Goal: Use online tool/utility: Use online tool/utility

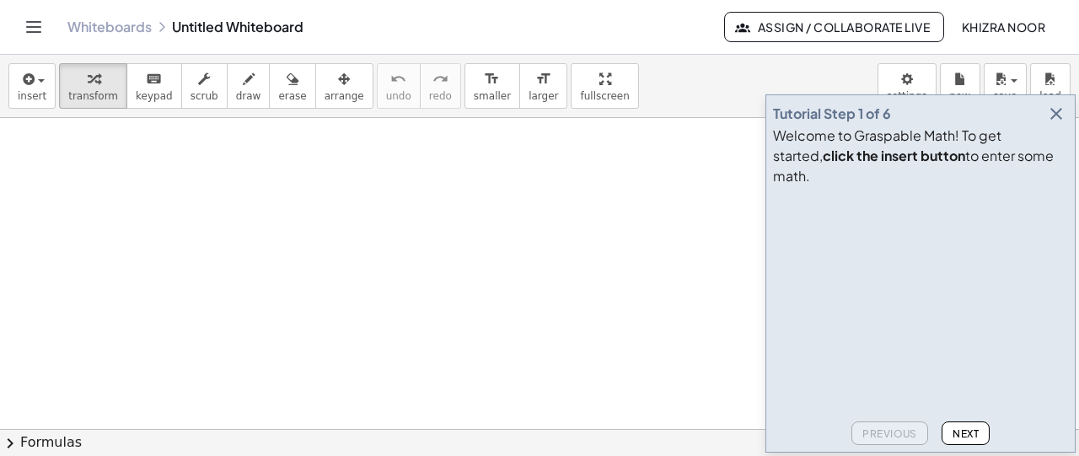
drag, startPoint x: 155, startPoint y: 180, endPoint x: 175, endPoint y: 182, distance: 20.4
click at [236, 90] on span "draw" at bounding box center [248, 96] width 25 height 12
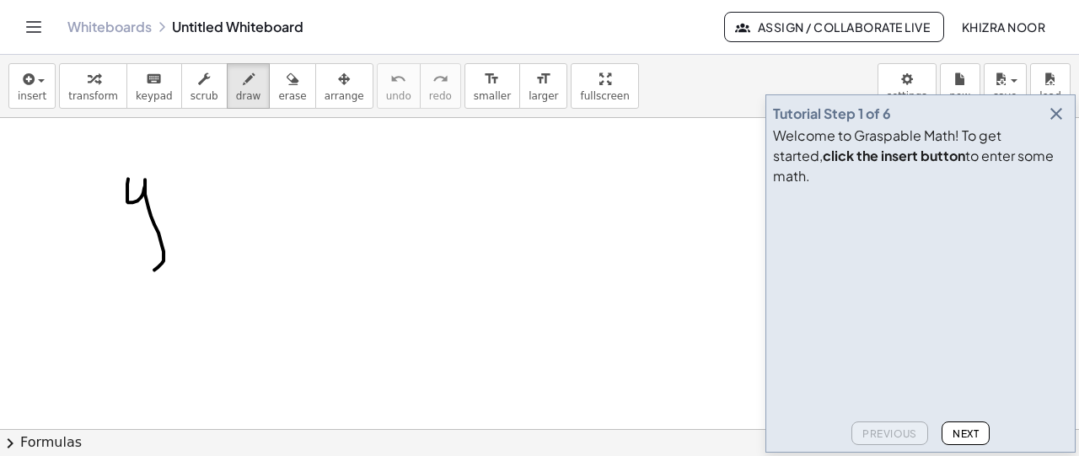
drag, startPoint x: 128, startPoint y: 178, endPoint x: 127, endPoint y: 256, distance: 78.4
drag, startPoint x: 196, startPoint y: 208, endPoint x: 247, endPoint y: 199, distance: 52.3
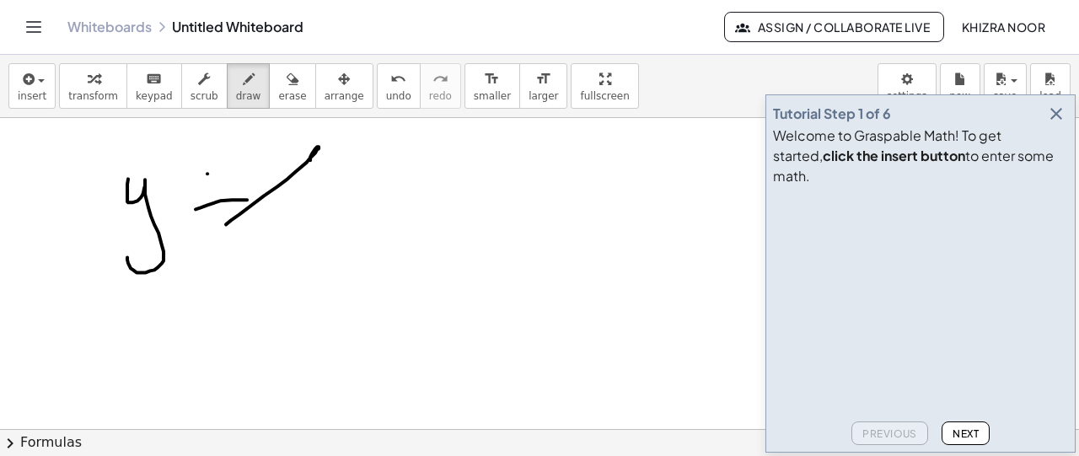
drag, startPoint x: 226, startPoint y: 223, endPoint x: 307, endPoint y: 164, distance: 100.2
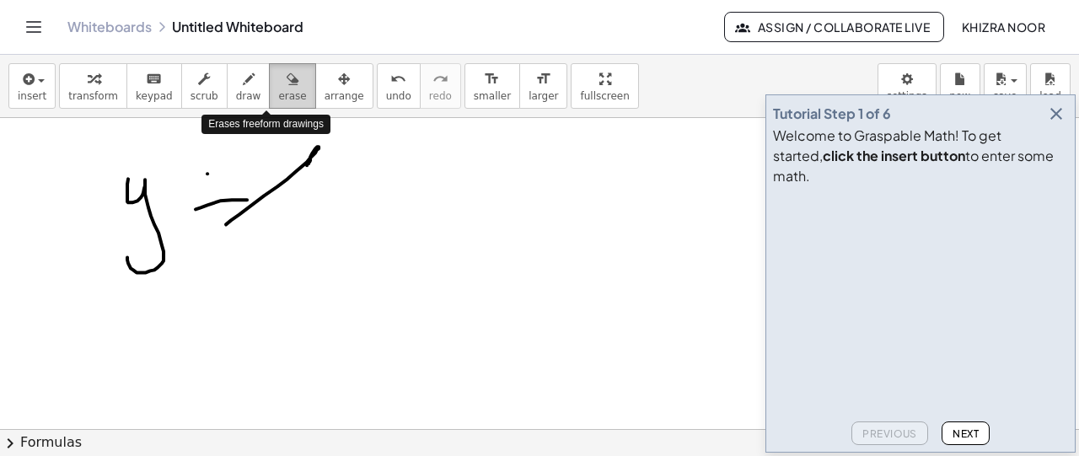
click at [287, 83] on icon "button" at bounding box center [293, 79] width 12 height 20
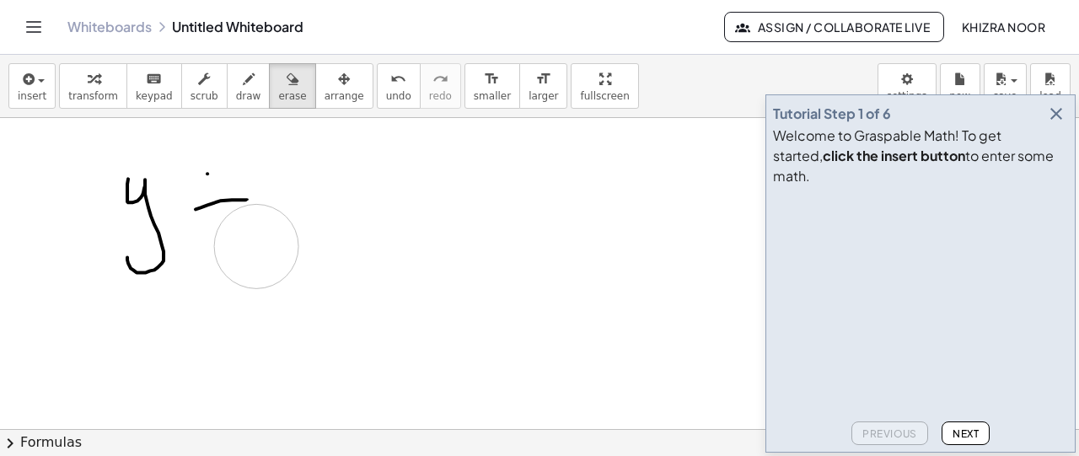
drag, startPoint x: 331, startPoint y: 140, endPoint x: 246, endPoint y: 249, distance: 137.6
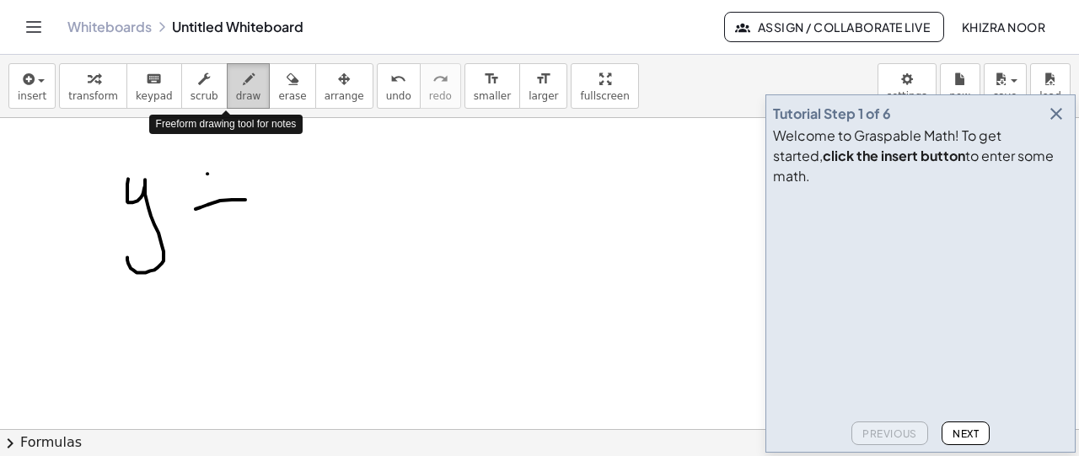
click at [243, 85] on icon "button" at bounding box center [249, 79] width 12 height 20
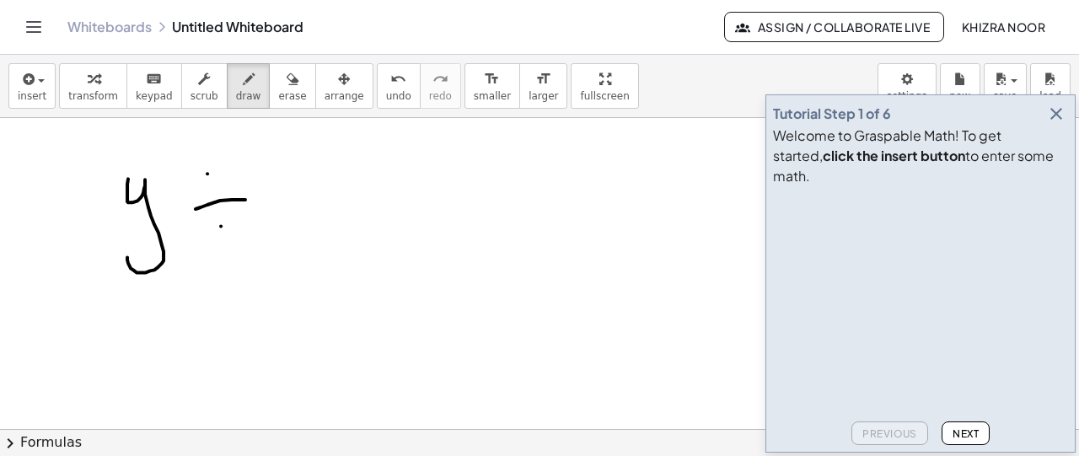
drag, startPoint x: 276, startPoint y: 171, endPoint x: 306, endPoint y: 215, distance: 53.3
drag, startPoint x: 374, startPoint y: 186, endPoint x: 418, endPoint y: 180, distance: 44.4
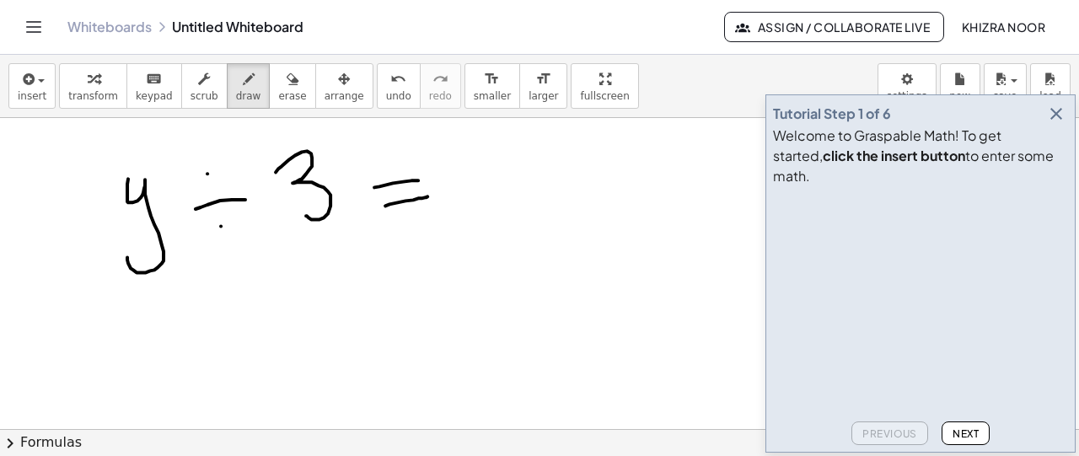
drag, startPoint x: 385, startPoint y: 205, endPoint x: 428, endPoint y: 196, distance: 44.0
drag, startPoint x: 515, startPoint y: 148, endPoint x: 507, endPoint y: 185, distance: 37.2
click at [1062, 124] on icon "button" at bounding box center [1057, 114] width 20 height 20
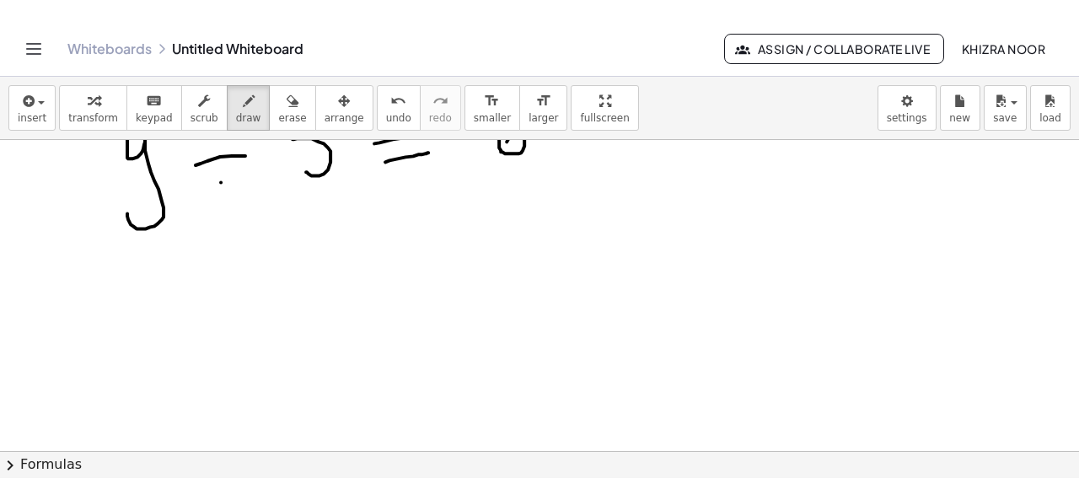
scroll to position [73, 0]
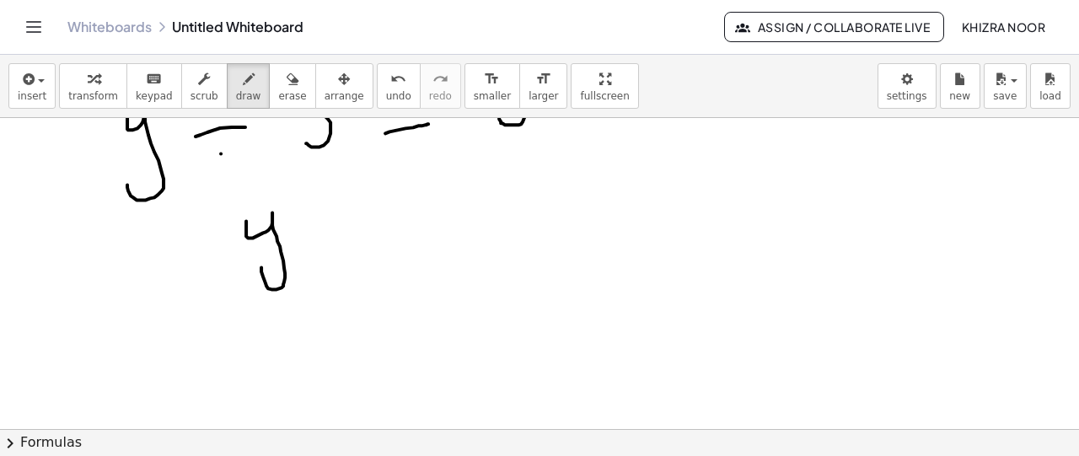
drag, startPoint x: 246, startPoint y: 220, endPoint x: 261, endPoint y: 266, distance: 48.0
click at [261, 266] on div at bounding box center [539, 456] width 1079 height 820
drag, startPoint x: 230, startPoint y: 318, endPoint x: 342, endPoint y: 293, distance: 114.8
click at [342, 293] on div at bounding box center [539, 456] width 1079 height 820
drag, startPoint x: 277, startPoint y: 333, endPoint x: 287, endPoint y: 392, distance: 59.8
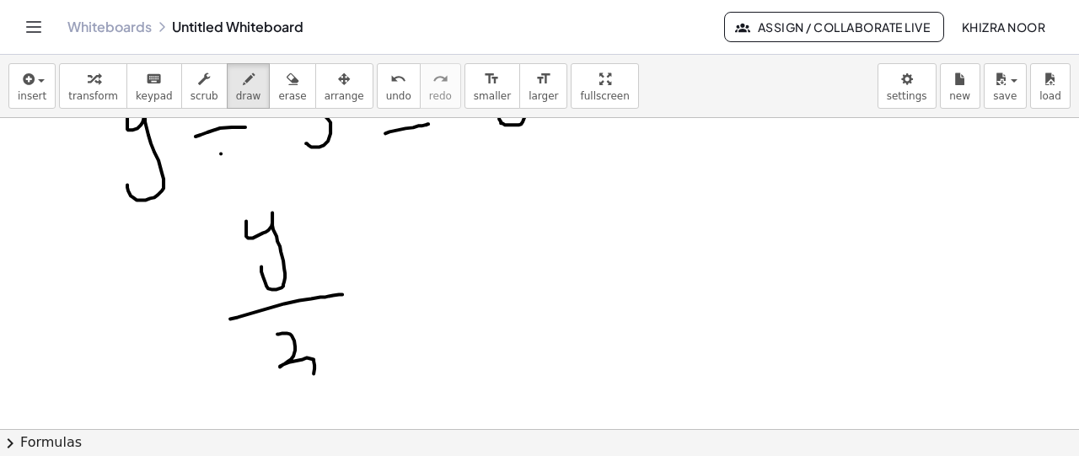
click at [287, 392] on div at bounding box center [539, 456] width 1079 height 820
drag, startPoint x: 410, startPoint y: 245, endPoint x: 432, endPoint y: 241, distance: 22.3
click at [432, 241] on div at bounding box center [539, 456] width 1079 height 820
drag, startPoint x: 411, startPoint y: 262, endPoint x: 435, endPoint y: 256, distance: 25.4
click at [435, 256] on div at bounding box center [539, 456] width 1079 height 820
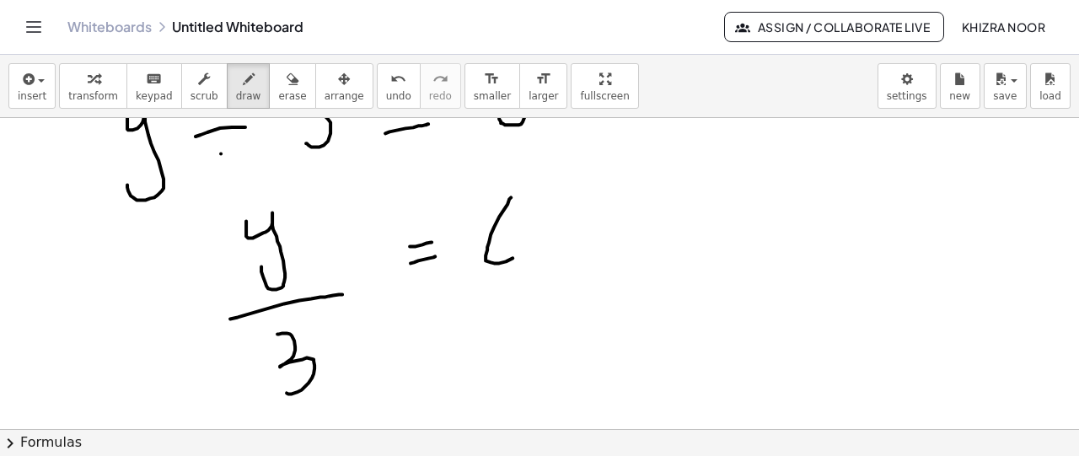
drag, startPoint x: 511, startPoint y: 196, endPoint x: 499, endPoint y: 252, distance: 56.9
click at [499, 252] on div at bounding box center [539, 456] width 1079 height 820
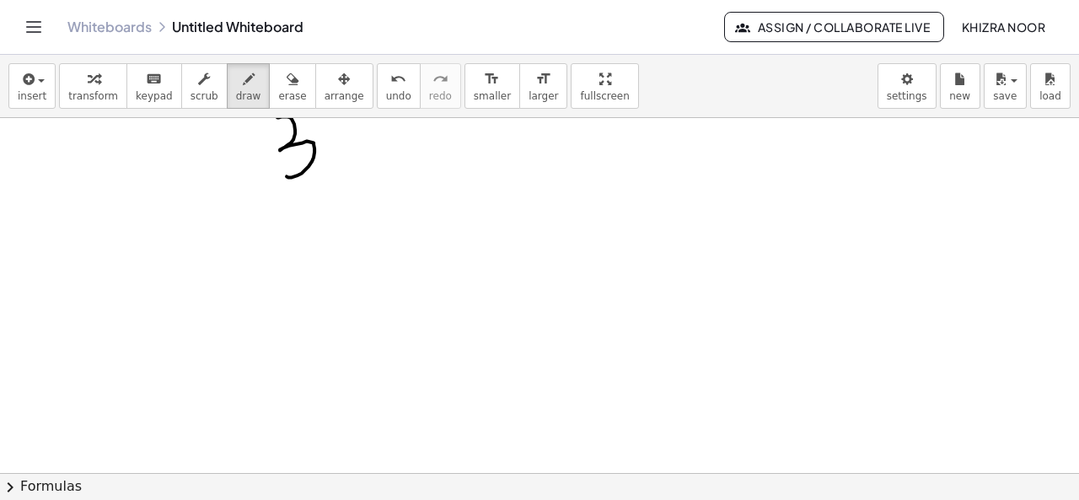
scroll to position [293, 0]
drag, startPoint x: 219, startPoint y: 261, endPoint x: 266, endPoint y: 296, distance: 59.0
click at [266, 296] on div at bounding box center [539, 235] width 1079 height 820
drag, startPoint x: 279, startPoint y: 258, endPoint x: 307, endPoint y: 299, distance: 49.1
click at [307, 299] on div at bounding box center [539, 235] width 1079 height 820
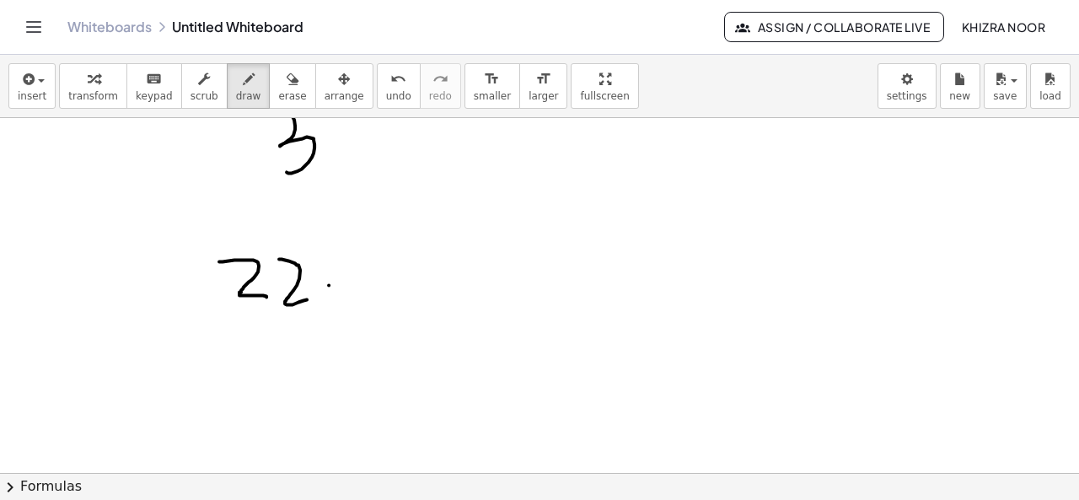
drag, startPoint x: 329, startPoint y: 284, endPoint x: 357, endPoint y: 283, distance: 27.8
click at [357, 283] on div at bounding box center [539, 235] width 1079 height 820
drag, startPoint x: 337, startPoint y: 294, endPoint x: 366, endPoint y: 294, distance: 28.7
click at [366, 294] on div at bounding box center [539, 235] width 1079 height 820
drag, startPoint x: 426, startPoint y: 256, endPoint x: 426, endPoint y: 290, distance: 34.6
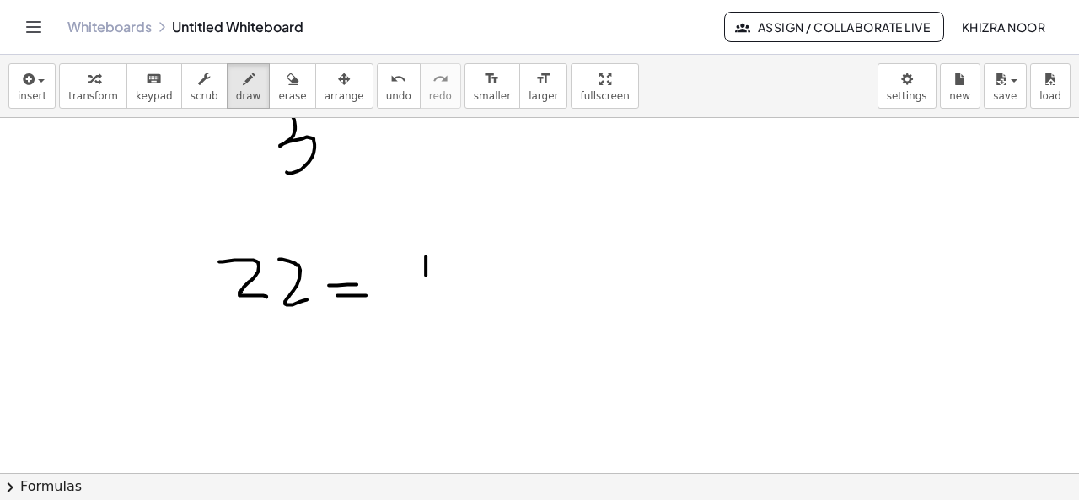
click at [426, 290] on div at bounding box center [539, 235] width 1079 height 820
drag, startPoint x: 465, startPoint y: 253, endPoint x: 458, endPoint y: 291, distance: 38.5
click at [458, 291] on div at bounding box center [539, 235] width 1079 height 820
drag, startPoint x: 560, startPoint y: 248, endPoint x: 560, endPoint y: 279, distance: 31.2
click at [560, 279] on div at bounding box center [539, 235] width 1079 height 820
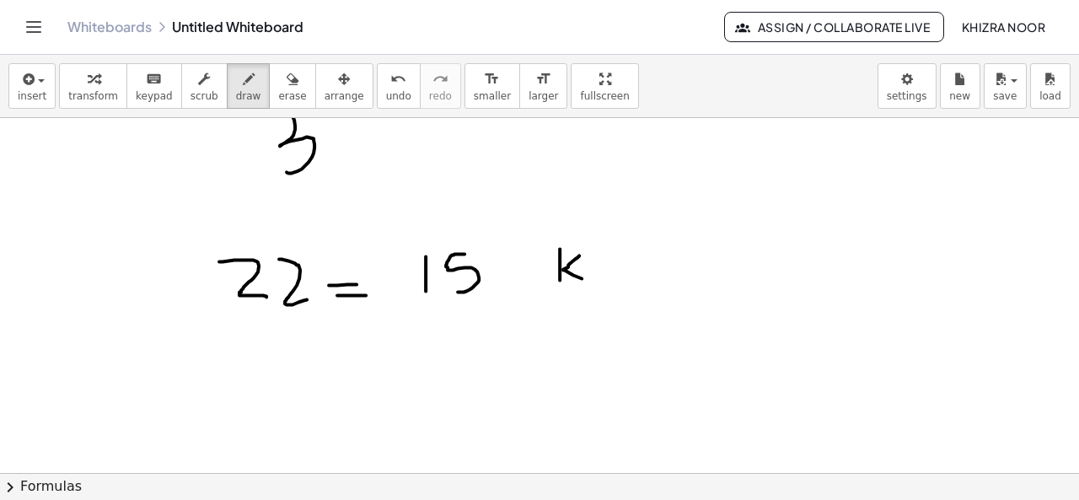
drag, startPoint x: 579, startPoint y: 255, endPoint x: 589, endPoint y: 281, distance: 27.7
click at [589, 281] on div at bounding box center [539, 235] width 1079 height 820
drag, startPoint x: 238, startPoint y: 373, endPoint x: 278, endPoint y: 416, distance: 59.1
click at [278, 416] on div at bounding box center [539, 235] width 1079 height 820
drag, startPoint x: 283, startPoint y: 387, endPoint x: 321, endPoint y: 412, distance: 45.6
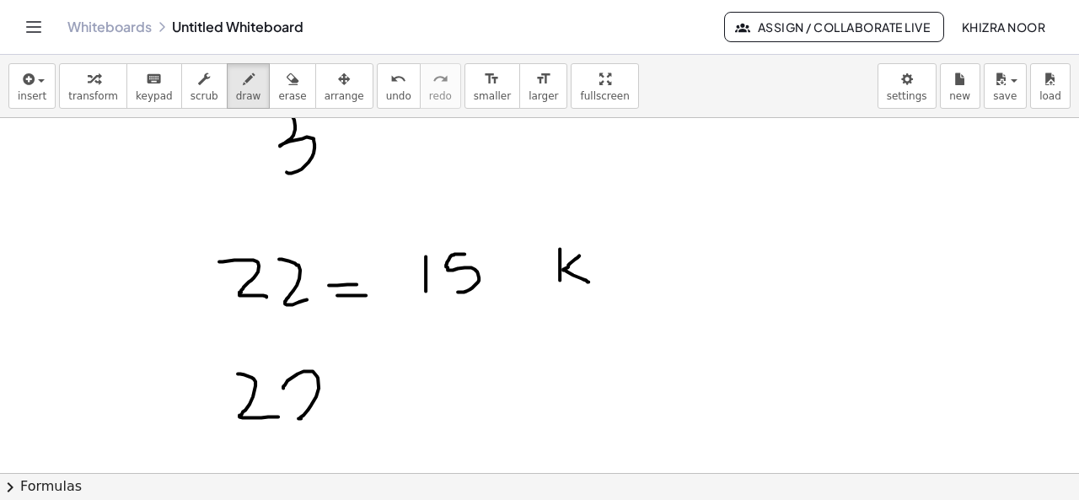
click at [321, 412] on div at bounding box center [539, 235] width 1079 height 820
drag, startPoint x: 349, startPoint y: 393, endPoint x: 378, endPoint y: 390, distance: 28.8
click at [378, 390] on div at bounding box center [539, 235] width 1079 height 820
drag, startPoint x: 403, startPoint y: 362, endPoint x: 403, endPoint y: 401, distance: 39.6
click at [403, 401] on div at bounding box center [539, 235] width 1079 height 820
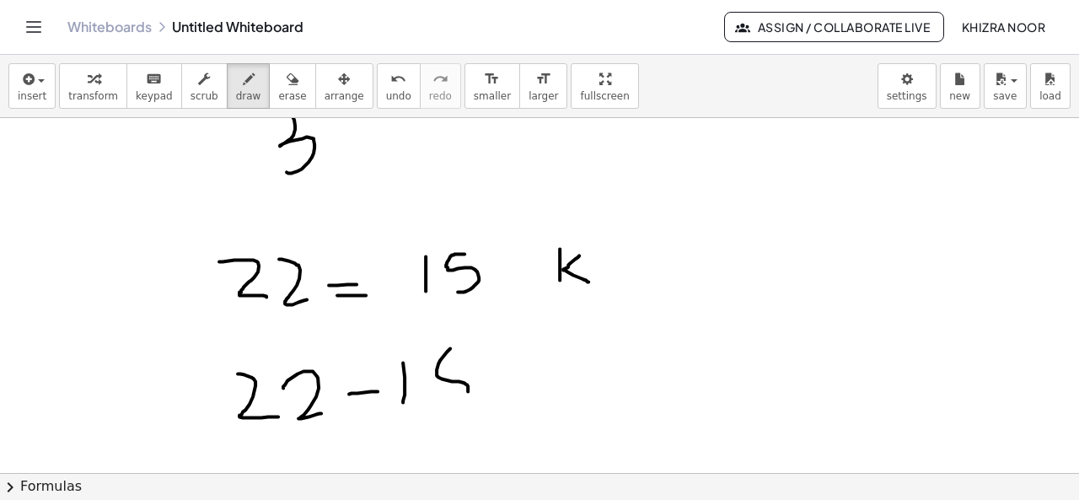
drag, startPoint x: 450, startPoint y: 347, endPoint x: 439, endPoint y: 405, distance: 58.5
click at [439, 405] on div at bounding box center [539, 235] width 1079 height 820
drag, startPoint x: 454, startPoint y: 347, endPoint x: 467, endPoint y: 345, distance: 13.6
click at [467, 345] on div at bounding box center [539, 235] width 1079 height 820
drag, startPoint x: 501, startPoint y: 379, endPoint x: 546, endPoint y: 367, distance: 47.0
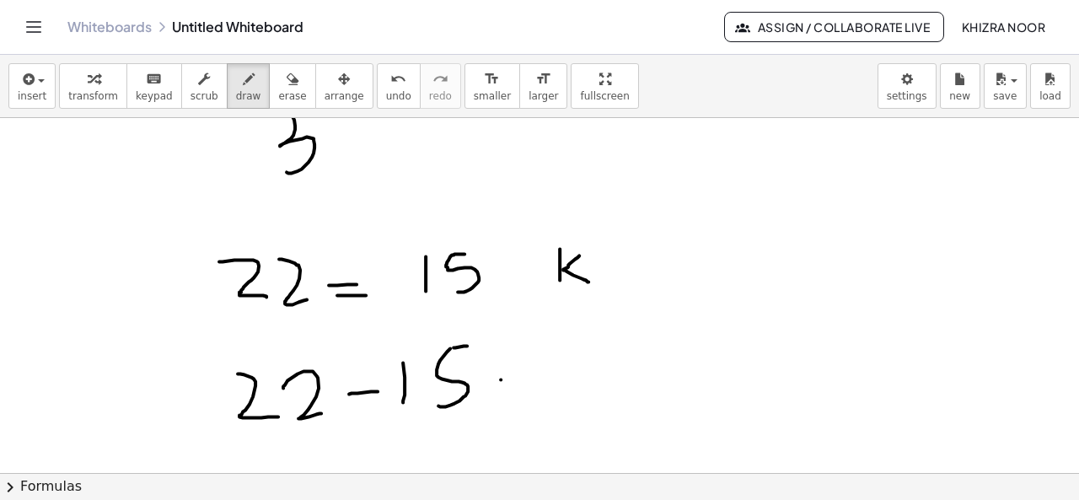
click at [546, 367] on div at bounding box center [539, 235] width 1079 height 820
drag, startPoint x: 516, startPoint y: 393, endPoint x: 580, endPoint y: 376, distance: 66.3
click at [580, 376] on div at bounding box center [539, 235] width 1079 height 820
drag, startPoint x: 610, startPoint y: 345, endPoint x: 636, endPoint y: 403, distance: 63.8
click at [636, 403] on div at bounding box center [539, 235] width 1079 height 820
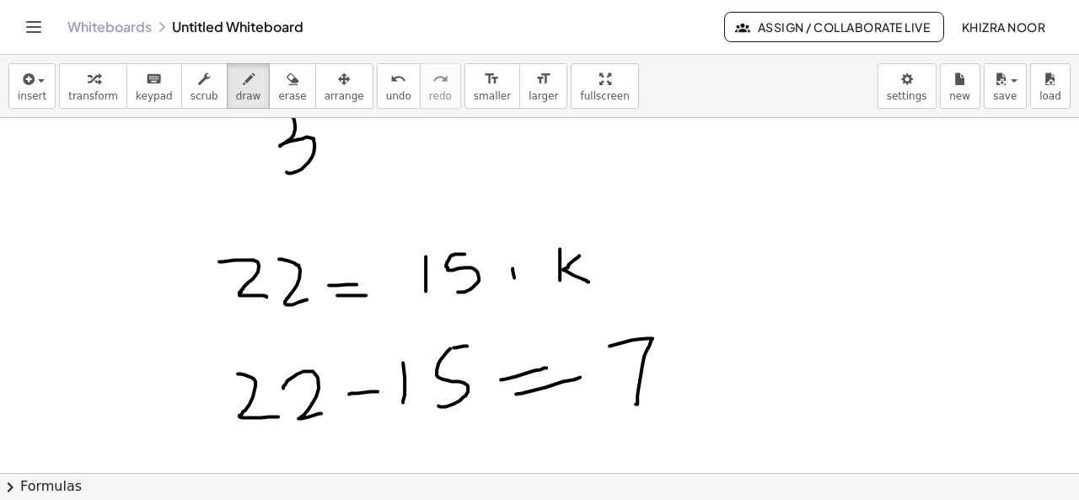
drag, startPoint x: 513, startPoint y: 267, endPoint x: 514, endPoint y: 285, distance: 17.8
click at [514, 285] on div at bounding box center [539, 235] width 1079 height 820
drag, startPoint x: 503, startPoint y: 277, endPoint x: 530, endPoint y: 277, distance: 26.1
click at [530, 277] on div at bounding box center [539, 235] width 1079 height 820
drag, startPoint x: 659, startPoint y: 187, endPoint x: 681, endPoint y: 212, distance: 32.8
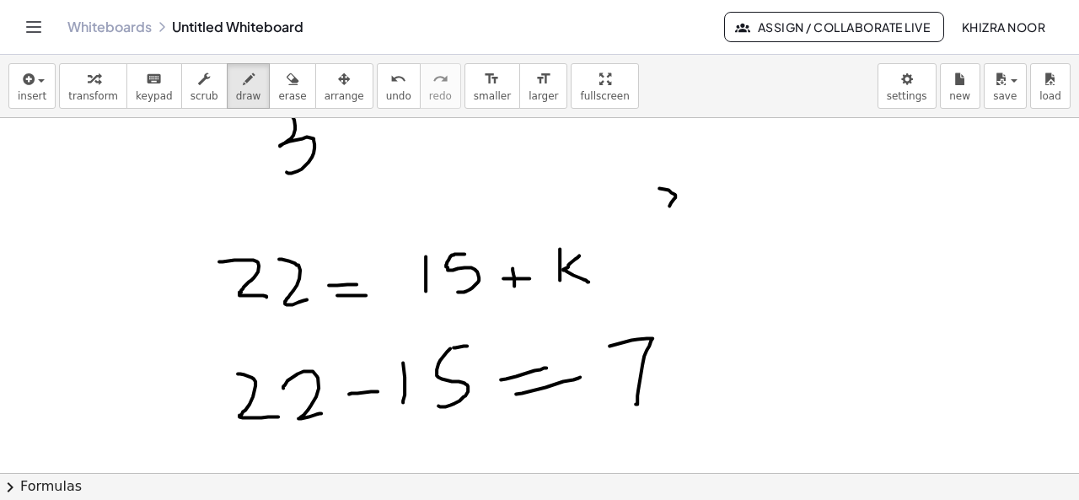
click at [681, 212] on div at bounding box center [539, 235] width 1079 height 820
drag, startPoint x: 689, startPoint y: 197, endPoint x: 726, endPoint y: 212, distance: 39.8
click at [726, 212] on div at bounding box center [539, 235] width 1079 height 820
drag, startPoint x: 749, startPoint y: 203, endPoint x: 759, endPoint y: 202, distance: 10.2
click at [759, 202] on div at bounding box center [539, 235] width 1079 height 820
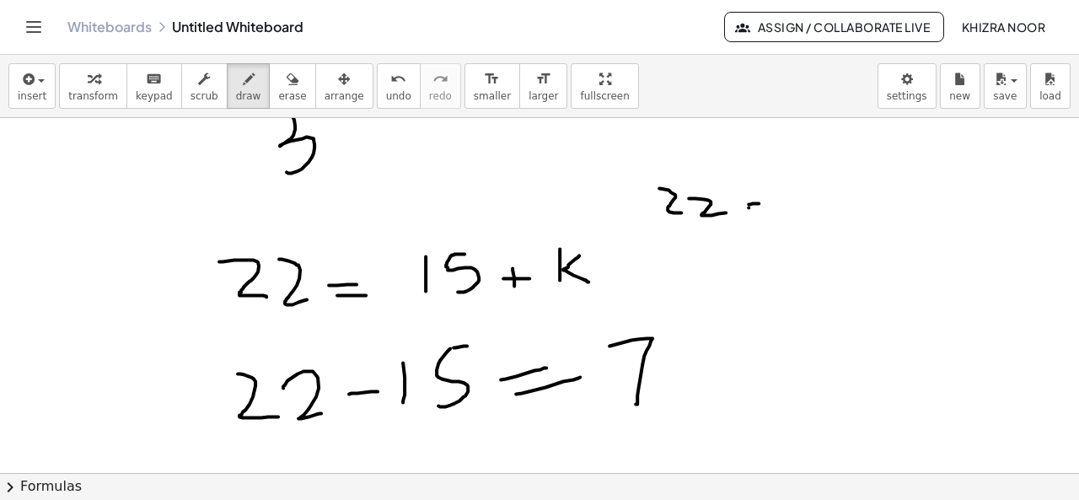
drag, startPoint x: 749, startPoint y: 207, endPoint x: 763, endPoint y: 207, distance: 14.3
click at [763, 207] on div at bounding box center [539, 235] width 1079 height 820
drag, startPoint x: 786, startPoint y: 191, endPoint x: 796, endPoint y: 208, distance: 19.7
click at [796, 208] on div at bounding box center [539, 235] width 1079 height 820
drag, startPoint x: 802, startPoint y: 196, endPoint x: 815, endPoint y: 209, distance: 17.9
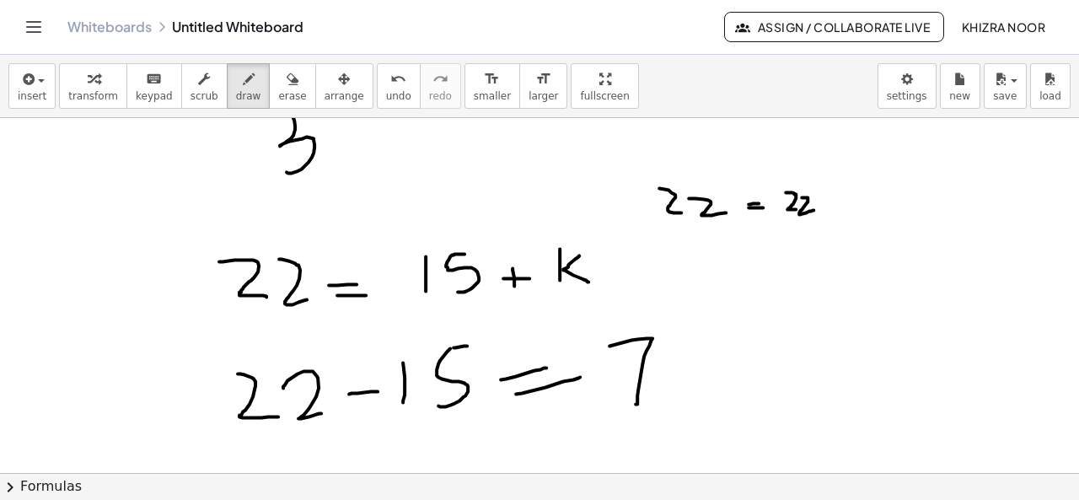
click at [815, 209] on div at bounding box center [539, 235] width 1079 height 820
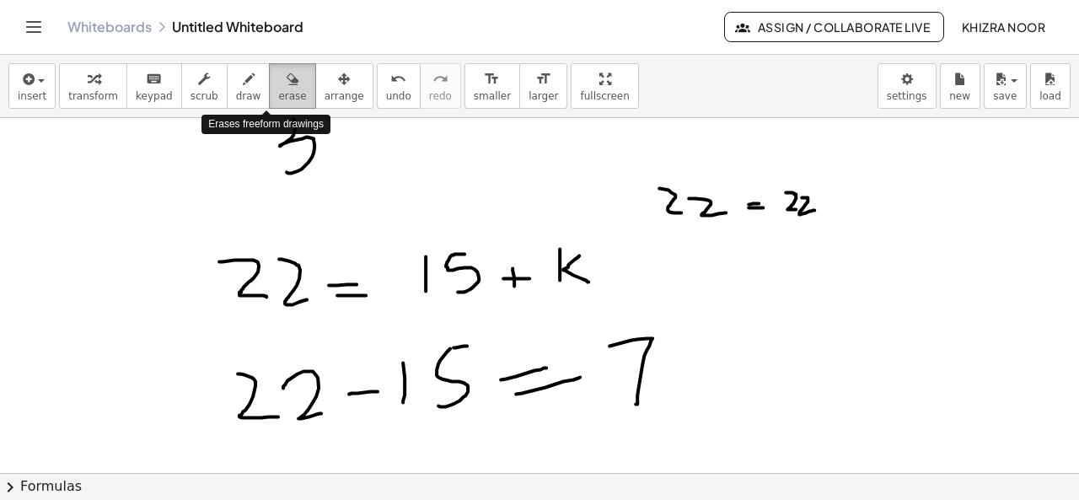
click at [278, 94] on span "erase" at bounding box center [292, 96] width 28 height 12
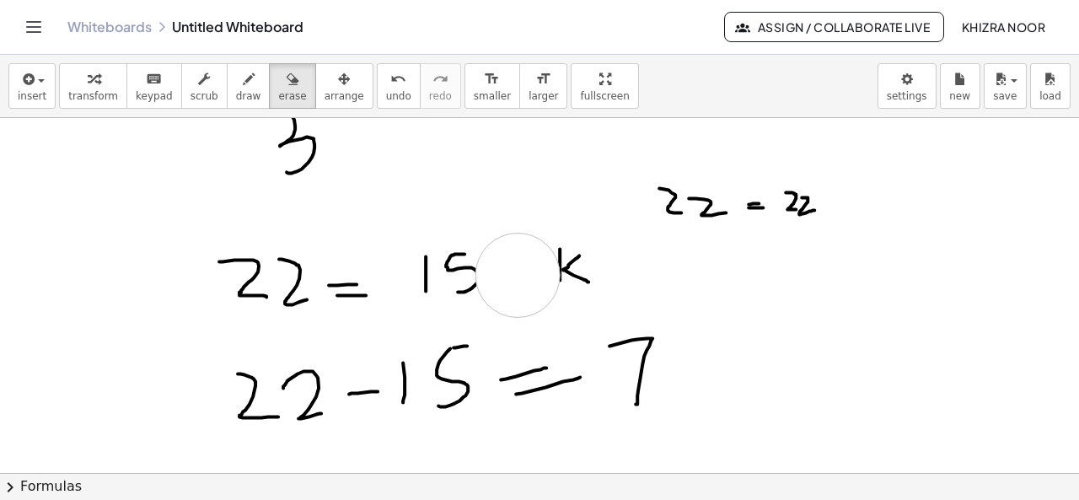
click at [518, 274] on div at bounding box center [539, 235] width 1079 height 820
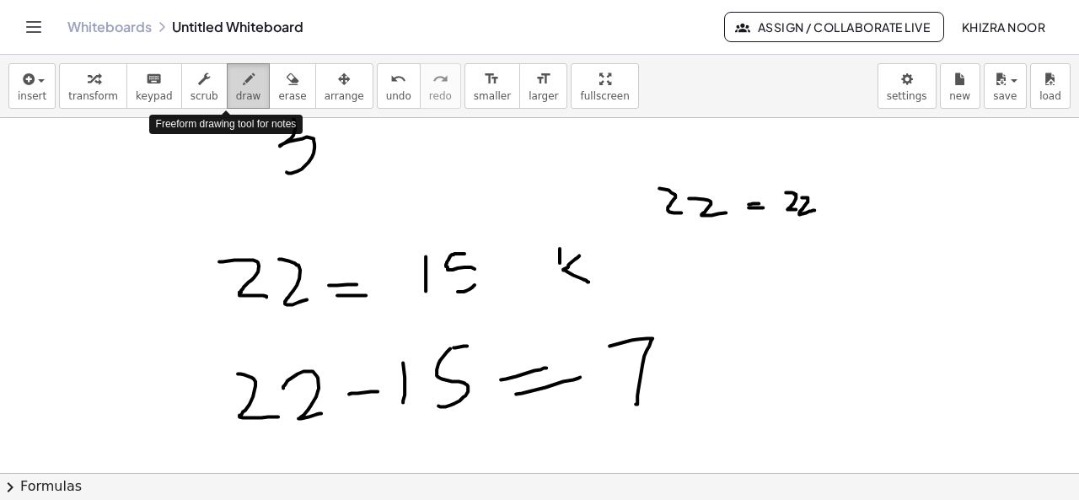
click at [243, 81] on icon "button" at bounding box center [249, 79] width 12 height 20
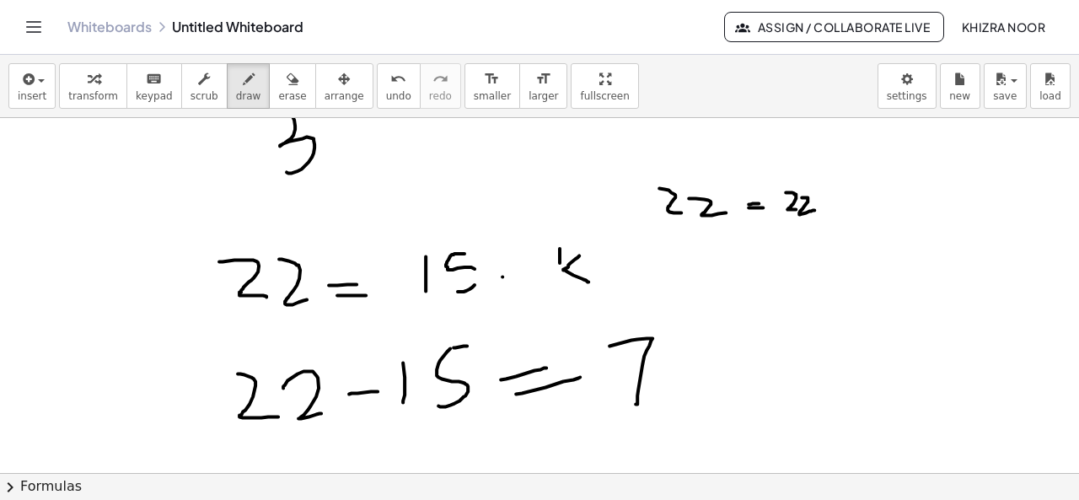
drag, startPoint x: 503, startPoint y: 276, endPoint x: 529, endPoint y: 276, distance: 26.1
click at [529, 276] on div at bounding box center [539, 235] width 1079 height 820
drag, startPoint x: 562, startPoint y: 258, endPoint x: 568, endPoint y: 270, distance: 13.2
click at [568, 270] on div at bounding box center [539, 235] width 1079 height 820
drag, startPoint x: 471, startPoint y: 266, endPoint x: 474, endPoint y: 289, distance: 23.7
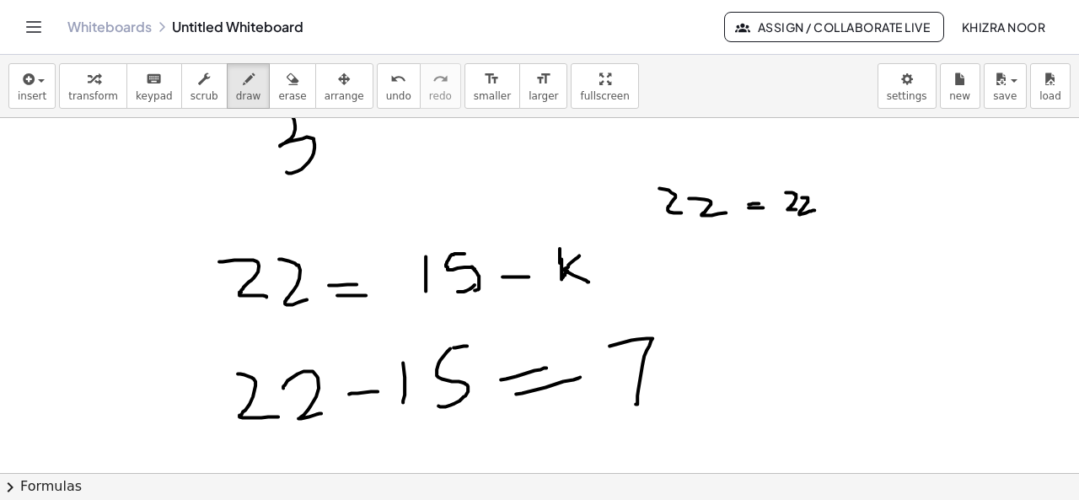
click at [474, 289] on div at bounding box center [539, 235] width 1079 height 820
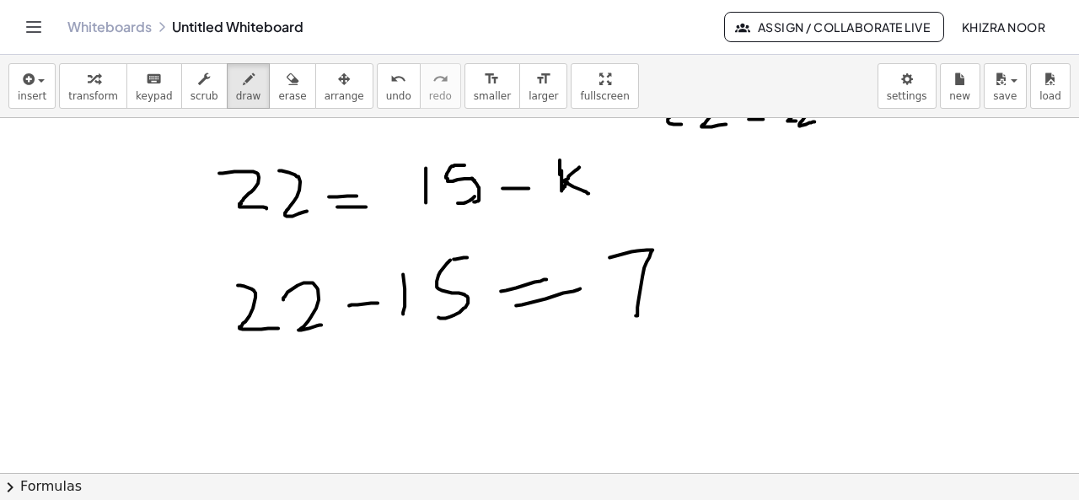
scroll to position [374, 0]
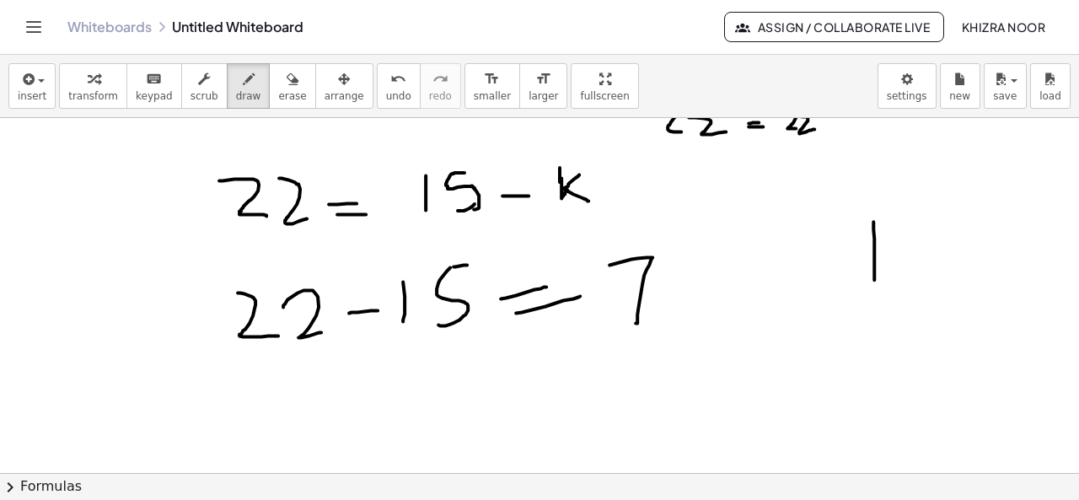
drag, startPoint x: 874, startPoint y: 220, endPoint x: 875, endPoint y: 288, distance: 67.5
click at [875, 288] on div at bounding box center [539, 154] width 1079 height 820
drag, startPoint x: 903, startPoint y: 241, endPoint x: 896, endPoint y: 285, distance: 44.4
click at [896, 285] on div at bounding box center [539, 154] width 1079 height 820
drag, startPoint x: 918, startPoint y: 264, endPoint x: 939, endPoint y: 259, distance: 21.7
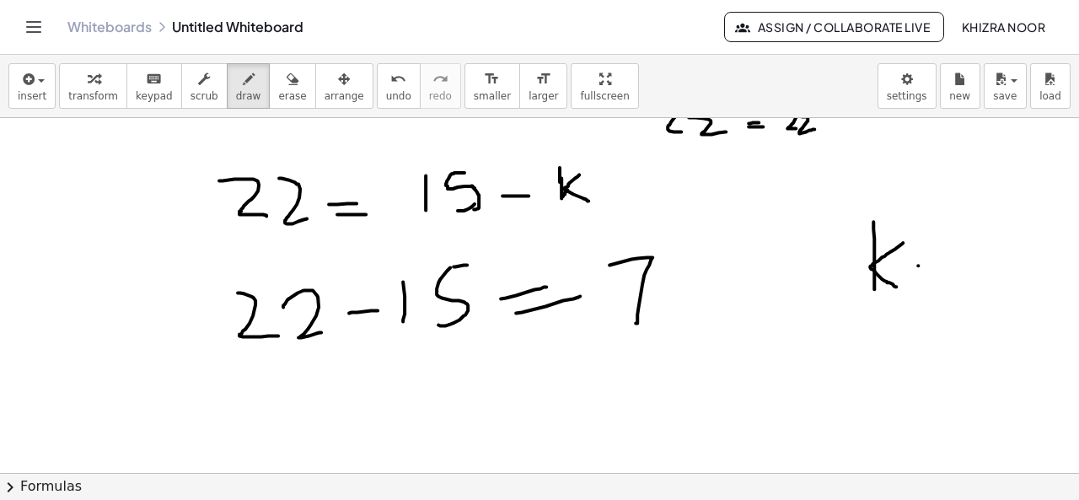
click at [939, 259] on div at bounding box center [539, 154] width 1079 height 820
drag, startPoint x: 914, startPoint y: 281, endPoint x: 938, endPoint y: 275, distance: 24.3
click at [938, 275] on div at bounding box center [539, 154] width 1079 height 820
drag, startPoint x: 967, startPoint y: 227, endPoint x: 975, endPoint y: 259, distance: 32.9
click at [975, 259] on div at bounding box center [539, 154] width 1079 height 820
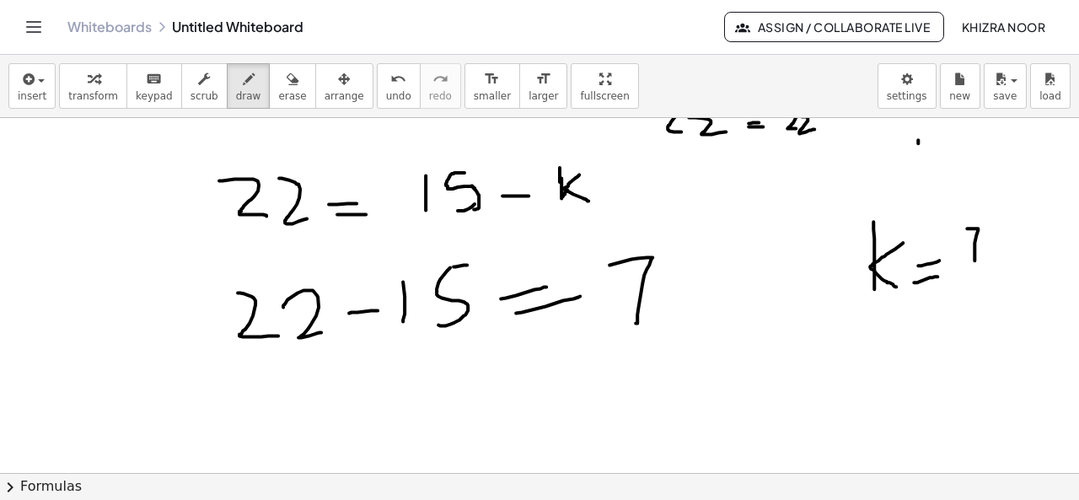
drag, startPoint x: 918, startPoint y: 138, endPoint x: 923, endPoint y: 170, distance: 31.5
click at [923, 170] on div at bounding box center [539, 154] width 1079 height 820
drag, startPoint x: 957, startPoint y: 133, endPoint x: 948, endPoint y: 165, distance: 33.4
click at [948, 165] on div at bounding box center [539, 154] width 1079 height 820
drag, startPoint x: 988, startPoint y: 149, endPoint x: 1003, endPoint y: 148, distance: 15.2
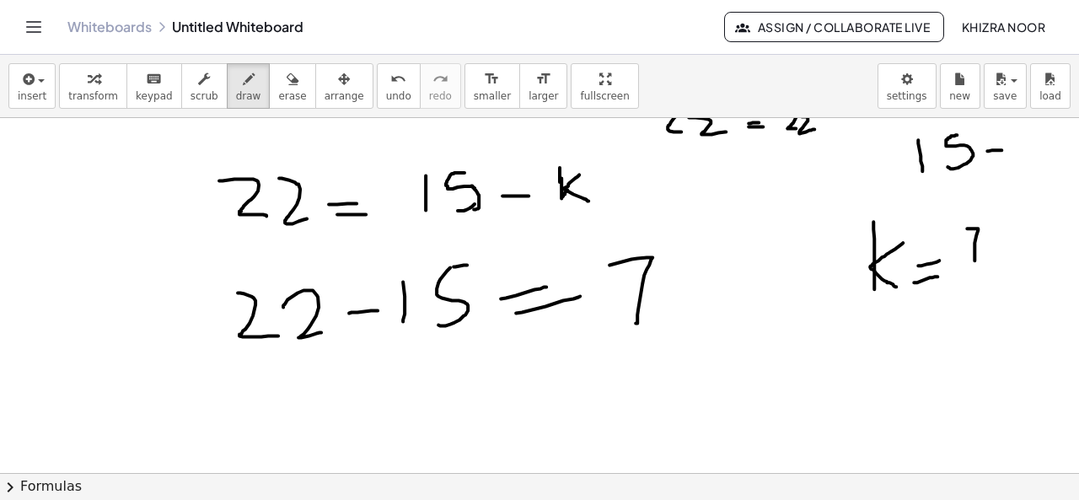
click at [1003, 148] on div at bounding box center [539, 154] width 1079 height 820
drag, startPoint x: 1022, startPoint y: 129, endPoint x: 1042, endPoint y: 173, distance: 48.3
click at [1042, 173] on div at bounding box center [539, 154] width 1079 height 820
drag, startPoint x: 284, startPoint y: 402, endPoint x: 285, endPoint y: 431, distance: 28.7
click at [285, 431] on div at bounding box center [539, 154] width 1079 height 820
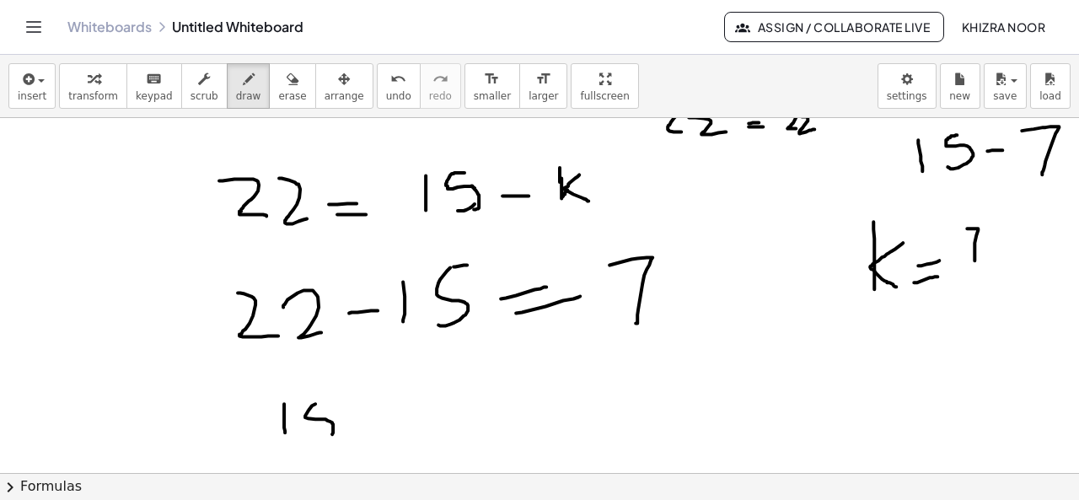
drag, startPoint x: 315, startPoint y: 402, endPoint x: 315, endPoint y: 439, distance: 37.1
click at [315, 439] on div at bounding box center [539, 154] width 1079 height 820
drag, startPoint x: 315, startPoint y: 401, endPoint x: 333, endPoint y: 401, distance: 17.7
click at [333, 401] on div at bounding box center [539, 154] width 1079 height 820
drag, startPoint x: 356, startPoint y: 419, endPoint x: 403, endPoint y: 421, distance: 47.3
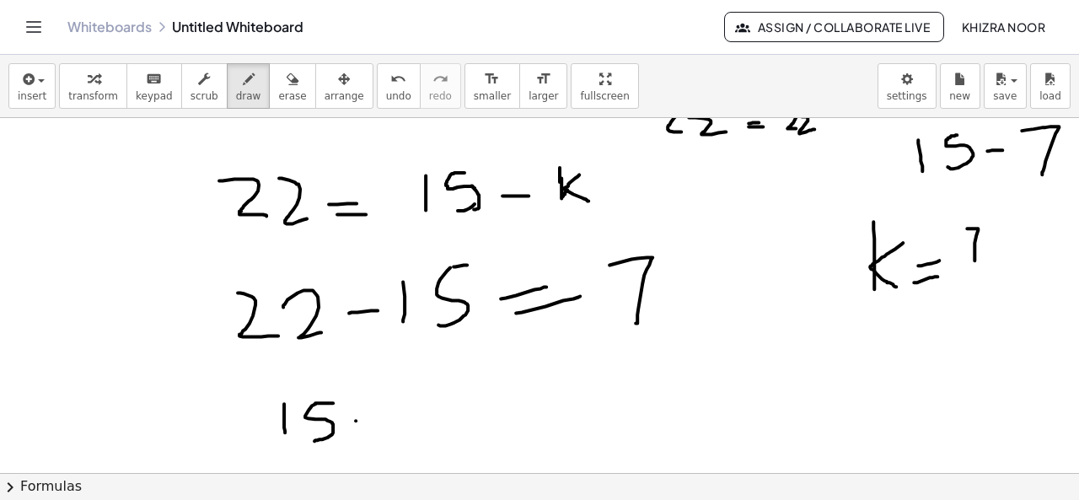
click at [403, 421] on div at bounding box center [539, 154] width 1079 height 820
drag, startPoint x: 419, startPoint y: 396, endPoint x: 433, endPoint y: 444, distance: 51.0
click at [433, 444] on div at bounding box center [539, 154] width 1079 height 820
drag, startPoint x: 476, startPoint y: 417, endPoint x: 504, endPoint y: 419, distance: 28.7
click at [504, 419] on div at bounding box center [539, 154] width 1079 height 820
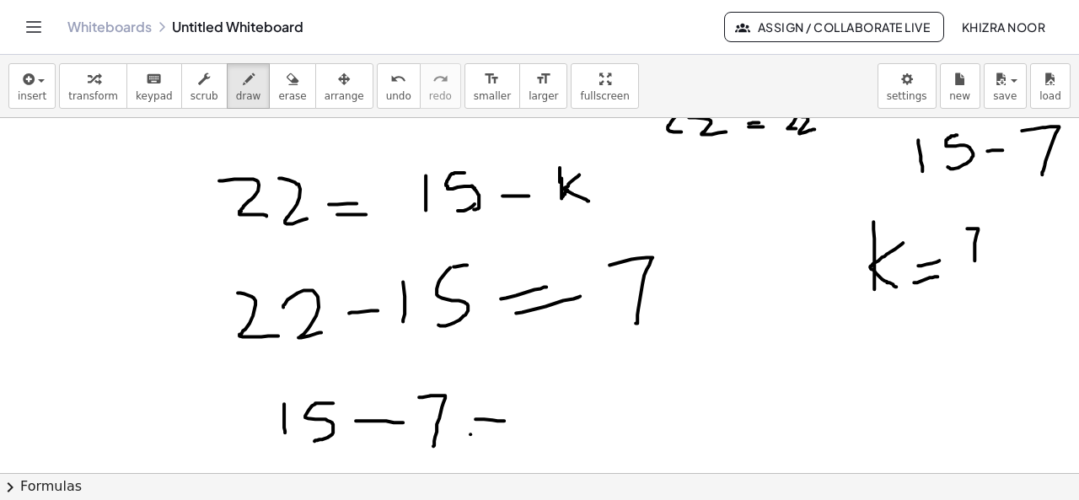
drag, startPoint x: 471, startPoint y: 433, endPoint x: 509, endPoint y: 430, distance: 38.9
click at [509, 430] on div at bounding box center [539, 154] width 1079 height 820
click at [567, 404] on div at bounding box center [539, 154] width 1079 height 820
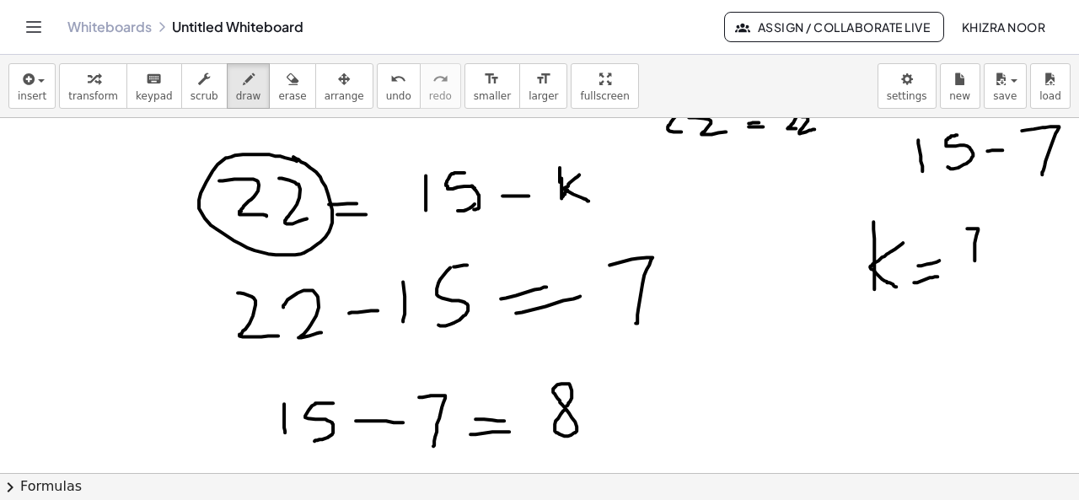
drag, startPoint x: 297, startPoint y: 159, endPoint x: 286, endPoint y: 156, distance: 11.5
click at [286, 156] on div at bounding box center [539, 154] width 1079 height 820
drag, startPoint x: 512, startPoint y: 180, endPoint x: 515, endPoint y: 207, distance: 27.2
click at [515, 207] on div at bounding box center [539, 154] width 1079 height 820
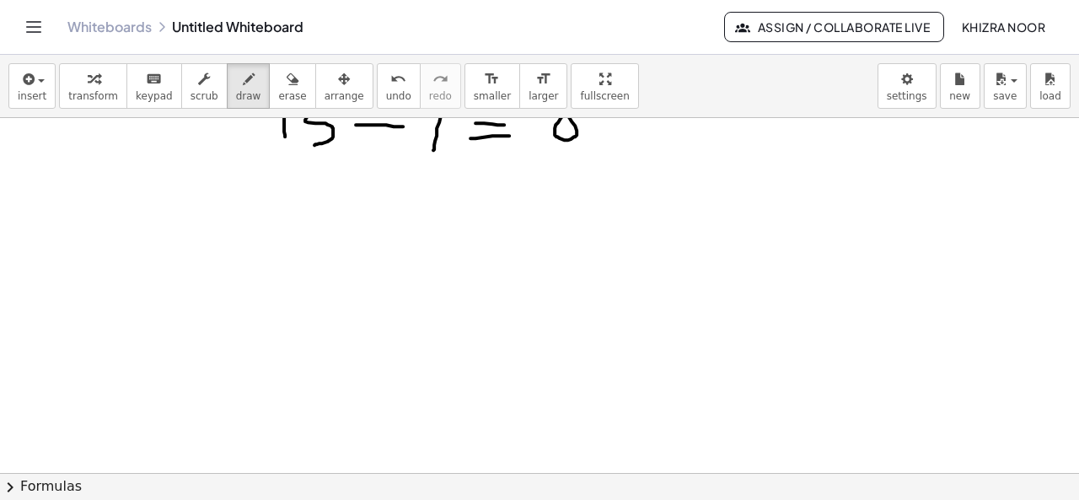
scroll to position [705, 0]
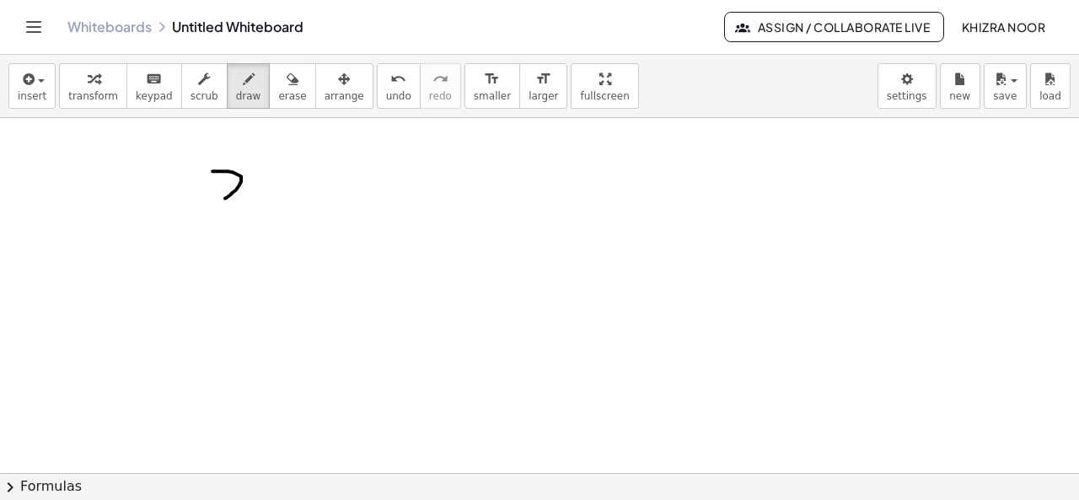
drag, startPoint x: 213, startPoint y: 170, endPoint x: 244, endPoint y: 202, distance: 45.3
drag, startPoint x: 262, startPoint y: 172, endPoint x: 293, endPoint y: 200, distance: 41.2
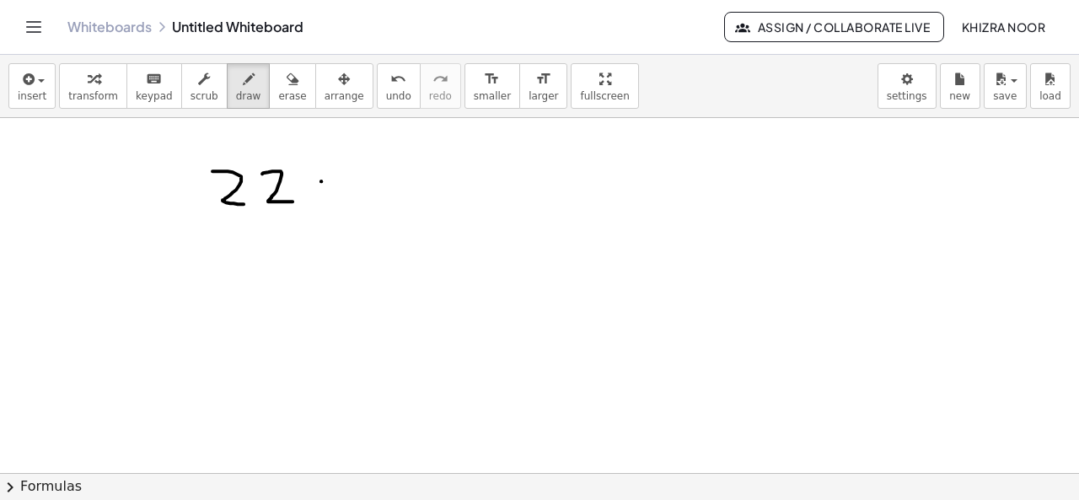
drag, startPoint x: 321, startPoint y: 180, endPoint x: 342, endPoint y: 180, distance: 21.1
drag, startPoint x: 329, startPoint y: 190, endPoint x: 346, endPoint y: 190, distance: 16.9
drag, startPoint x: 389, startPoint y: 160, endPoint x: 391, endPoint y: 180, distance: 20.4
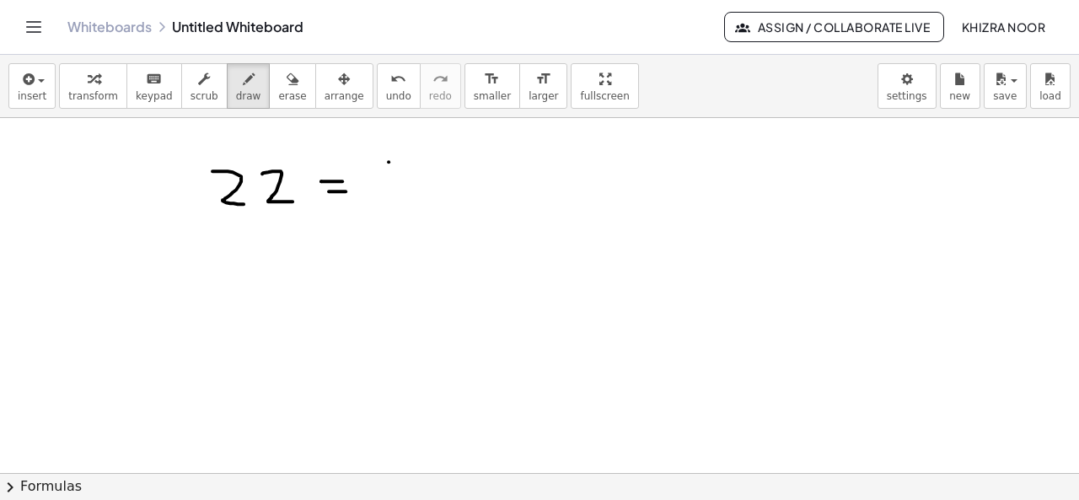
drag, startPoint x: 419, startPoint y: 154, endPoint x: 413, endPoint y: 185, distance: 30.9
drag, startPoint x: 516, startPoint y: 154, endPoint x: 516, endPoint y: 191, distance: 37.1
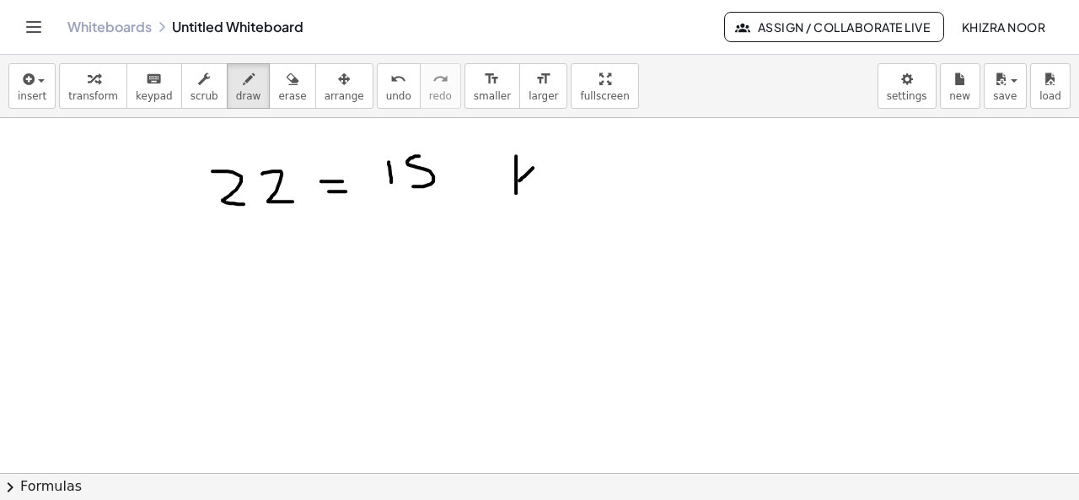
drag, startPoint x: 533, startPoint y: 166, endPoint x: 535, endPoint y: 186, distance: 20.4
drag, startPoint x: 420, startPoint y: 156, endPoint x: 433, endPoint y: 156, distance: 13.5
drag, startPoint x: 245, startPoint y: 263, endPoint x: 237, endPoint y: 299, distance: 36.2
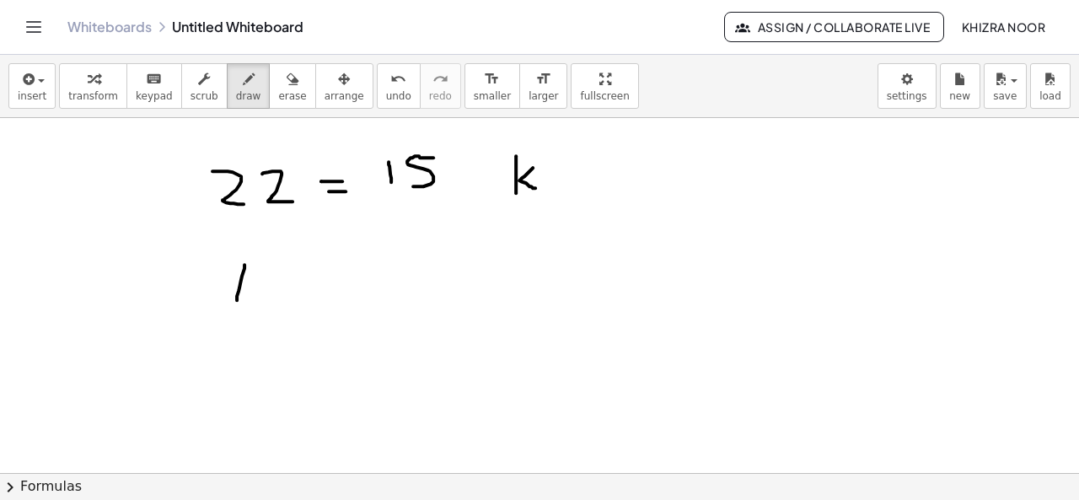
drag, startPoint x: 254, startPoint y: 278, endPoint x: 258, endPoint y: 298, distance: 19.8
drag, startPoint x: 286, startPoint y: 288, endPoint x: 299, endPoint y: 288, distance: 12.6
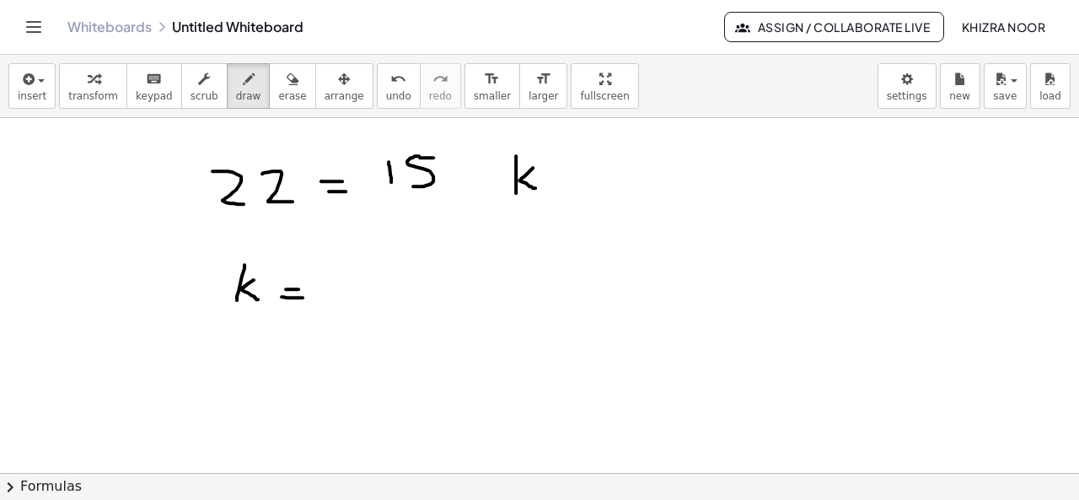
drag, startPoint x: 282, startPoint y: 295, endPoint x: 304, endPoint y: 296, distance: 21.9
drag, startPoint x: 337, startPoint y: 266, endPoint x: 353, endPoint y: 308, distance: 44.0
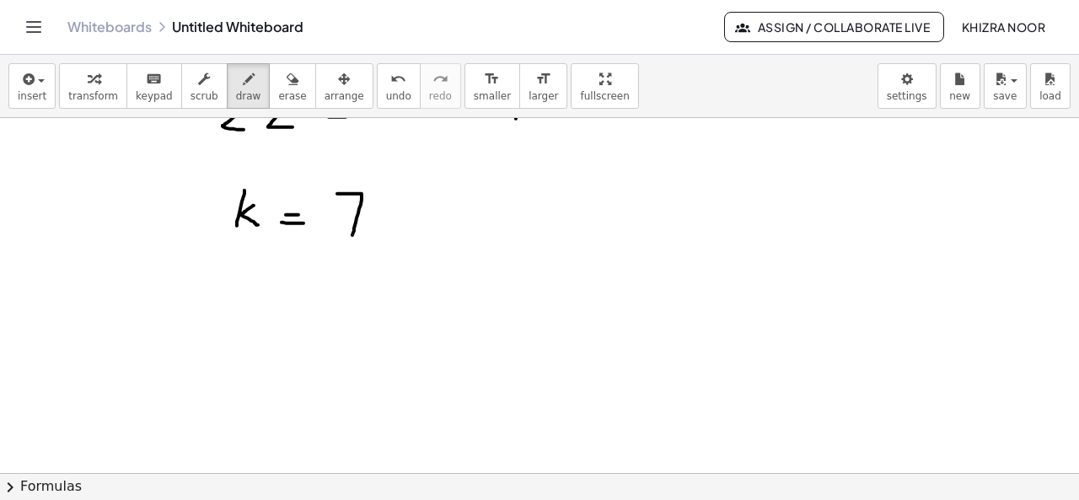
scroll to position [777, 0]
drag, startPoint x: 199, startPoint y: 308, endPoint x: 273, endPoint y: 326, distance: 76.3
click at [273, 326] on div at bounding box center [539, 54] width 1079 height 1426
drag, startPoint x: 234, startPoint y: 304, endPoint x: 286, endPoint y: 301, distance: 51.6
click at [286, 301] on div at bounding box center [539, 54] width 1079 height 1426
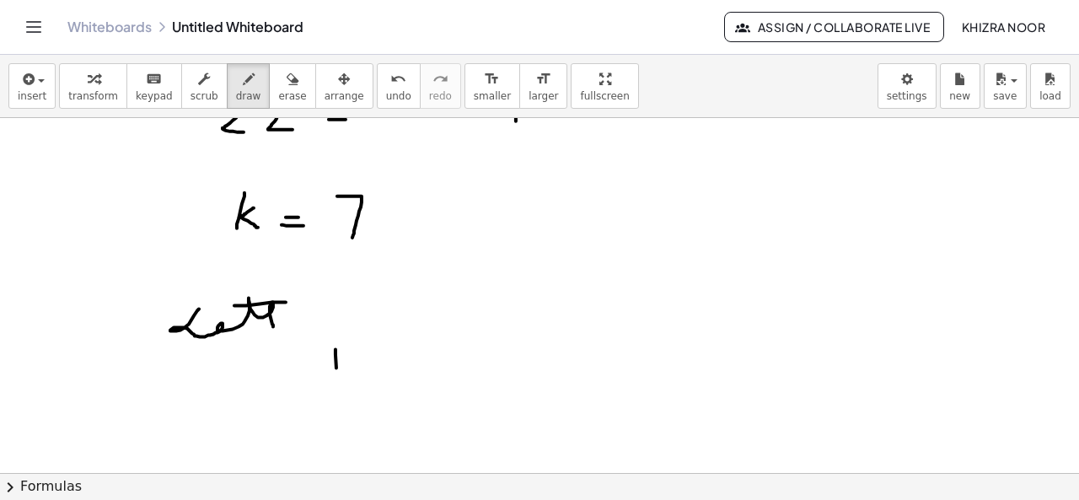
drag, startPoint x: 336, startPoint y: 348, endPoint x: 337, endPoint y: 377, distance: 28.7
click at [337, 377] on div at bounding box center [539, 54] width 1079 height 1426
drag, startPoint x: 370, startPoint y: 341, endPoint x: 360, endPoint y: 372, distance: 32.8
click at [360, 372] on div at bounding box center [539, 54] width 1079 height 1426
drag, startPoint x: 428, startPoint y: 348, endPoint x: 432, endPoint y: 362, distance: 13.9
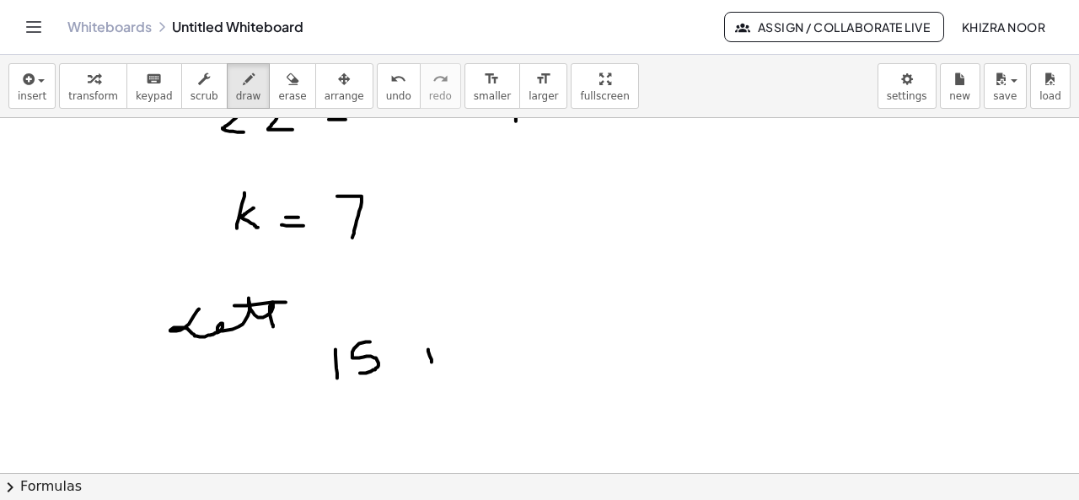
click at [432, 362] on div at bounding box center [539, 54] width 1079 height 1426
drag, startPoint x: 422, startPoint y: 359, endPoint x: 435, endPoint y: 358, distance: 13.5
click at [435, 358] on div at bounding box center [539, 54] width 1079 height 1426
drag, startPoint x: 471, startPoint y: 338, endPoint x: 489, endPoint y: 370, distance: 37.0
click at [489, 370] on div at bounding box center [539, 54] width 1079 height 1426
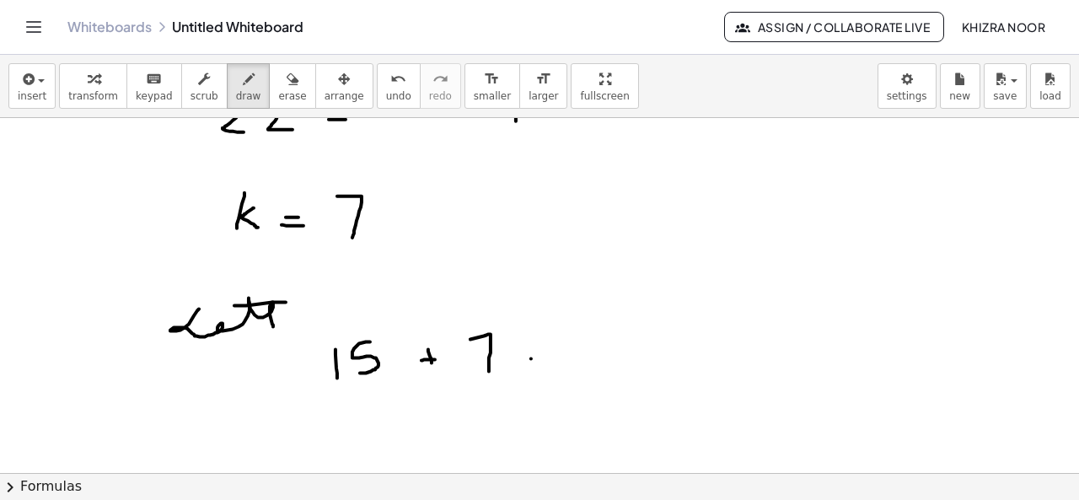
drag, startPoint x: 531, startPoint y: 358, endPoint x: 558, endPoint y: 357, distance: 27.0
click at [558, 357] on div at bounding box center [539, 54] width 1079 height 1426
drag, startPoint x: 528, startPoint y: 375, endPoint x: 550, endPoint y: 375, distance: 21.9
click at [550, 375] on div at bounding box center [539, 54] width 1079 height 1426
drag, startPoint x: 604, startPoint y: 336, endPoint x: 641, endPoint y: 370, distance: 50.1
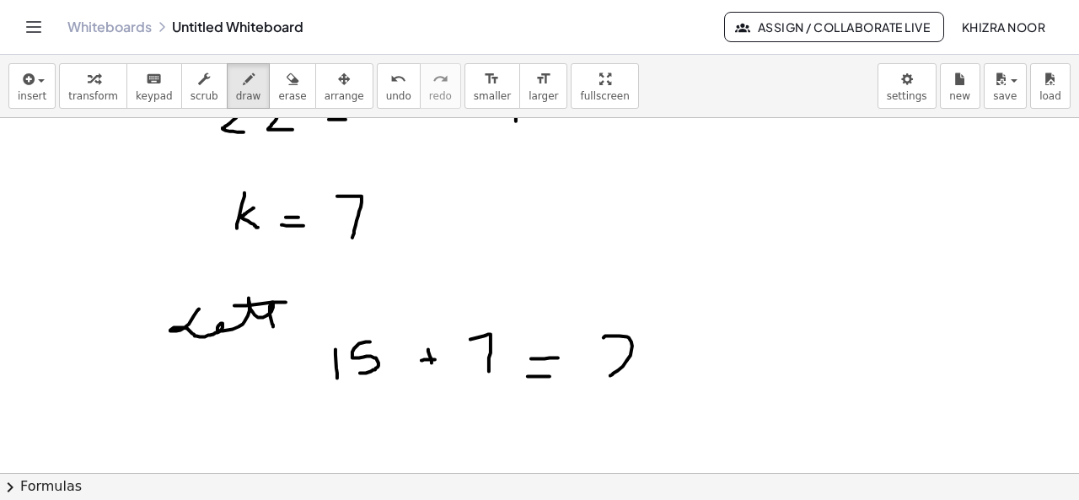
click at [641, 370] on div at bounding box center [539, 54] width 1079 height 1426
drag, startPoint x: 659, startPoint y: 340, endPoint x: 700, endPoint y: 362, distance: 46.0
click at [700, 362] on div at bounding box center [539, 54] width 1079 height 1426
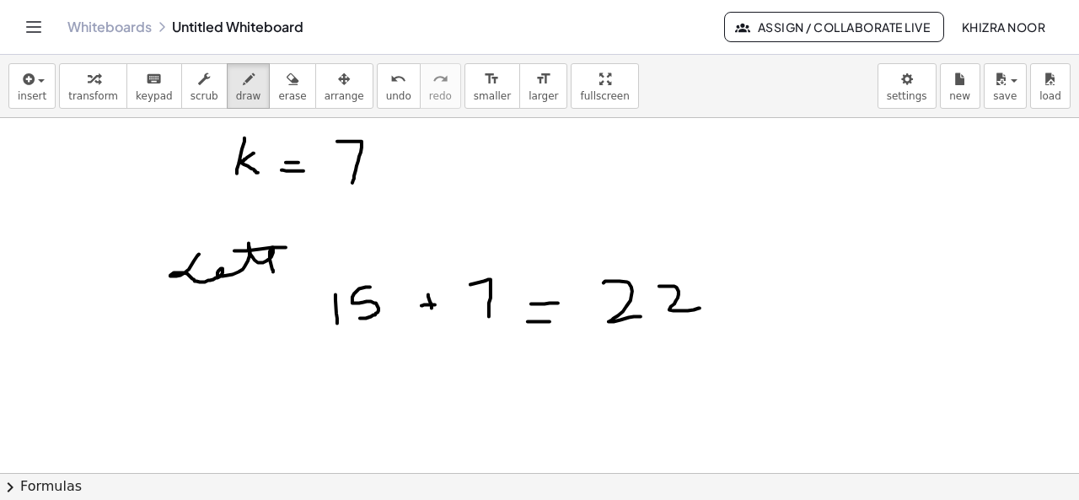
scroll to position [844, 0]
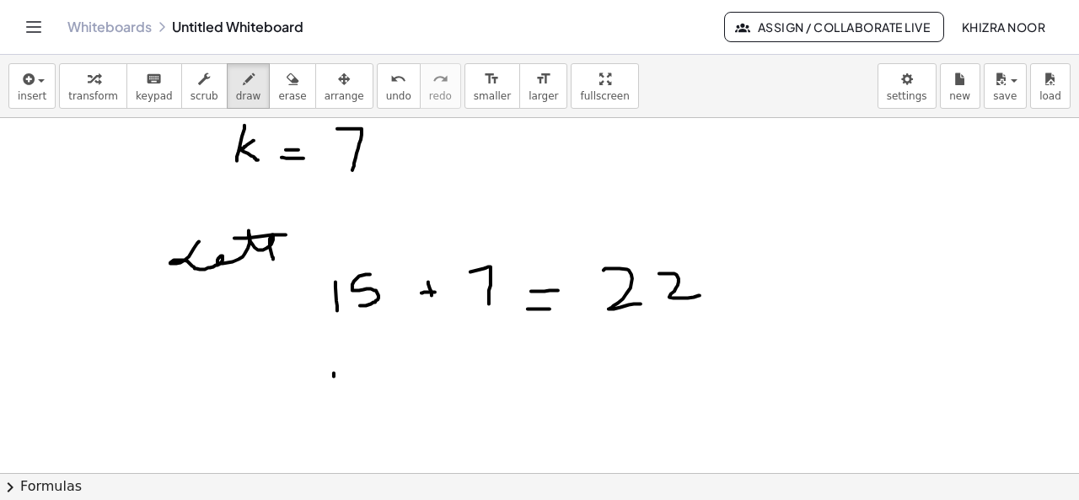
drag, startPoint x: 334, startPoint y: 372, endPoint x: 334, endPoint y: 394, distance: 21.9
drag, startPoint x: 371, startPoint y: 366, endPoint x: 361, endPoint y: 389, distance: 24.9
drag, startPoint x: 408, startPoint y: 375, endPoint x: 425, endPoint y: 374, distance: 17.0
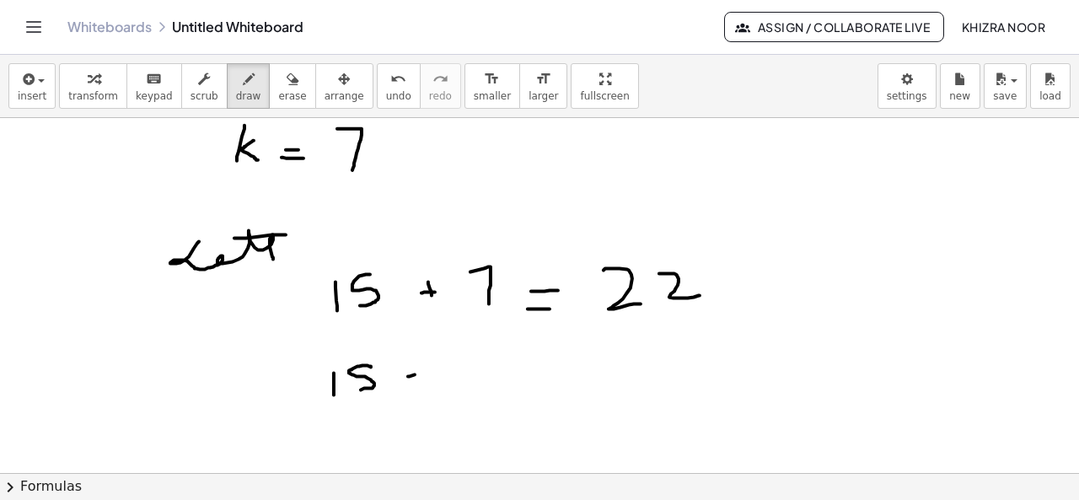
drag, startPoint x: 459, startPoint y: 349, endPoint x: 486, endPoint y: 382, distance: 42.5
drag, startPoint x: 540, startPoint y: 362, endPoint x: 563, endPoint y: 357, distance: 24.1
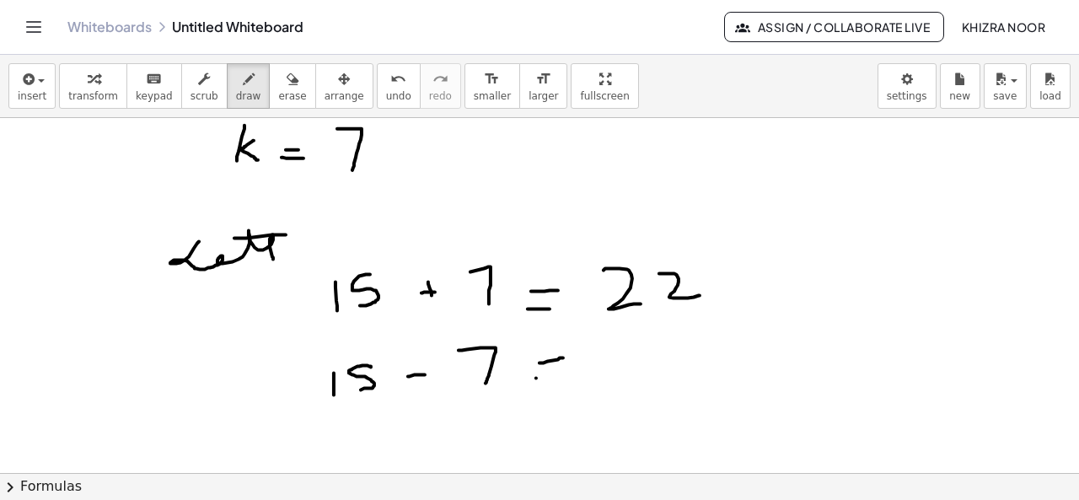
drag, startPoint x: 536, startPoint y: 377, endPoint x: 582, endPoint y: 372, distance: 45.8
drag, startPoint x: 638, startPoint y: 353, endPoint x: 645, endPoint y: 343, distance: 11.5
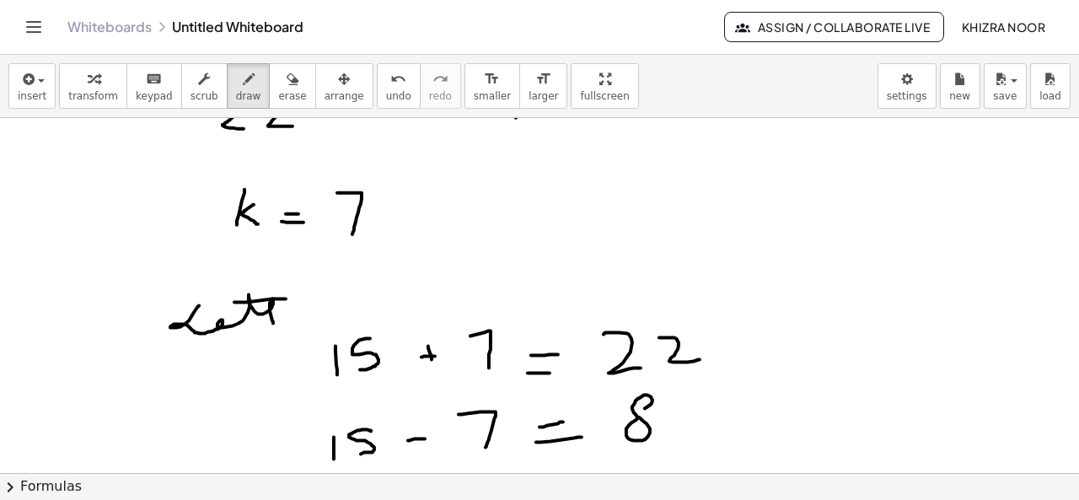
scroll to position [807, 0]
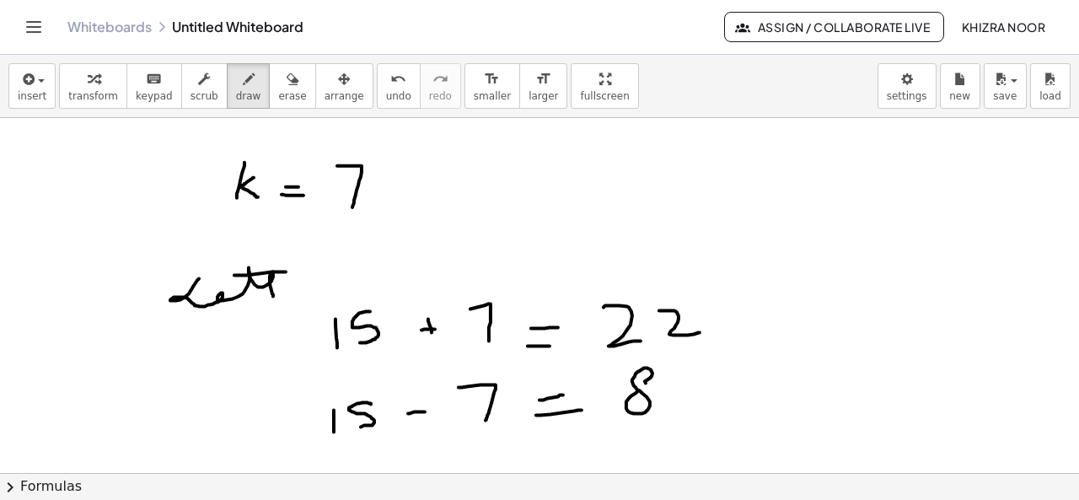
drag, startPoint x: 646, startPoint y: 382, endPoint x: 638, endPoint y: 390, distance: 11.3
click at [638, 390] on div at bounding box center [539, 24] width 1079 height 1426
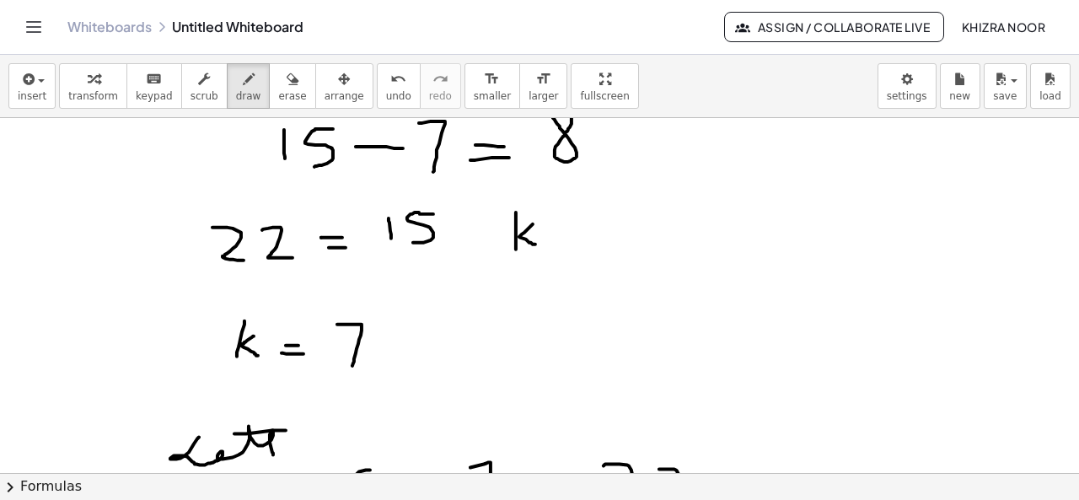
scroll to position [644, 0]
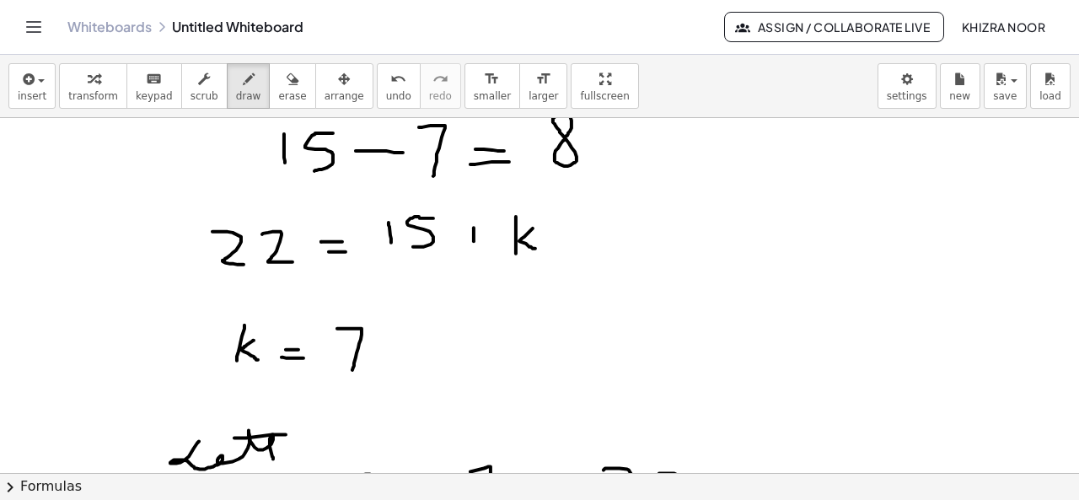
drag, startPoint x: 474, startPoint y: 227, endPoint x: 476, endPoint y: 247, distance: 20.3
click at [476, 247] on div at bounding box center [539, 187] width 1079 height 1426
drag, startPoint x: 462, startPoint y: 239, endPoint x: 492, endPoint y: 239, distance: 29.5
click at [492, 239] on div at bounding box center [539, 187] width 1079 height 1426
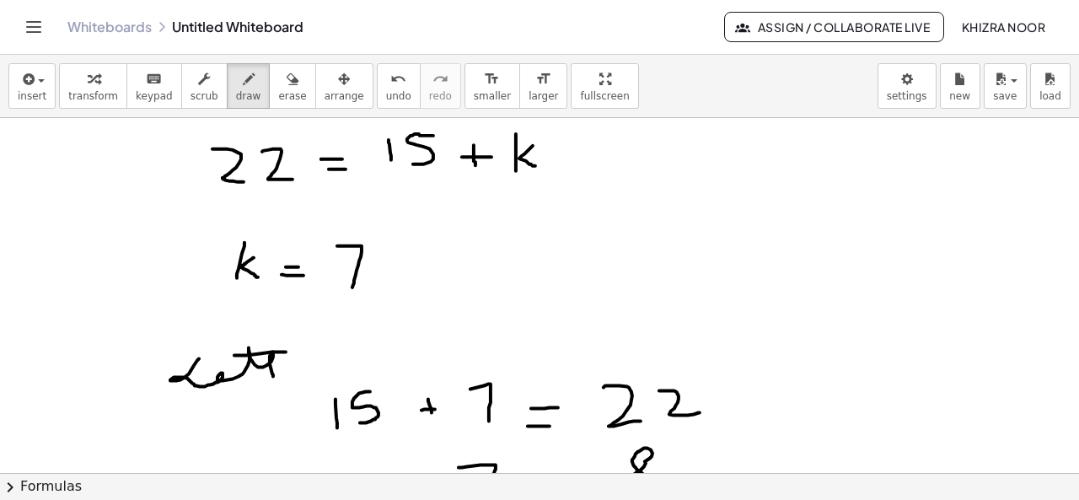
scroll to position [725, 0]
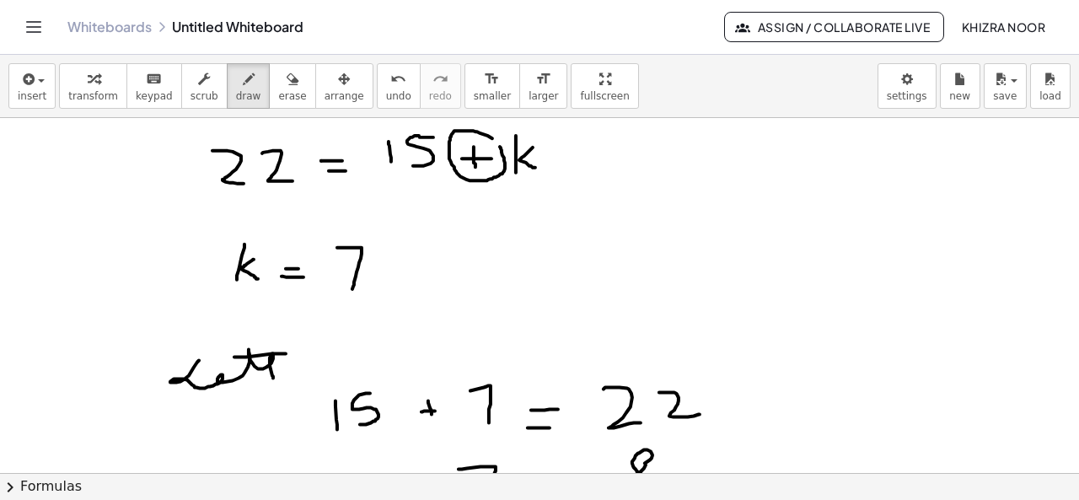
click at [492, 137] on div at bounding box center [539, 106] width 1079 height 1426
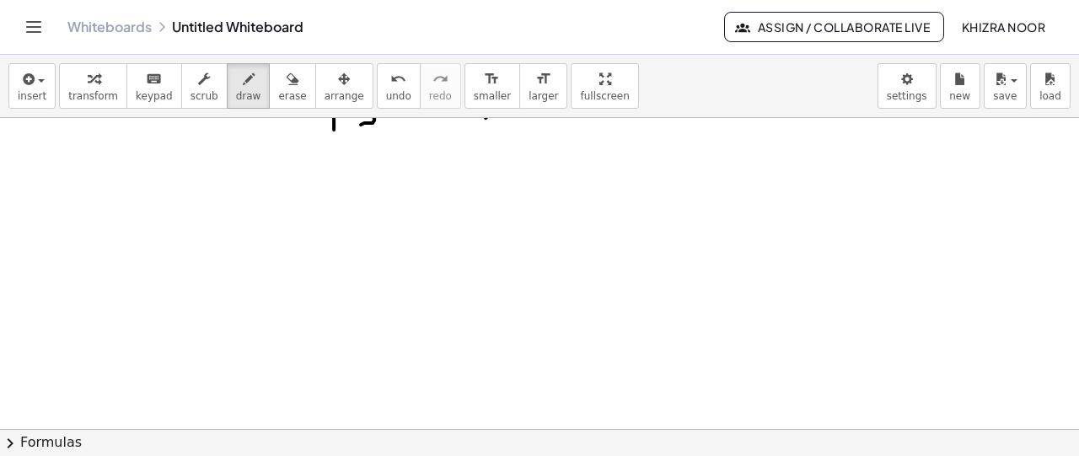
scroll to position [1159, 0]
drag, startPoint x: 159, startPoint y: 149, endPoint x: 143, endPoint y: 183, distance: 37.7
drag, startPoint x: 162, startPoint y: 151, endPoint x: 137, endPoint y: 195, distance: 50.6
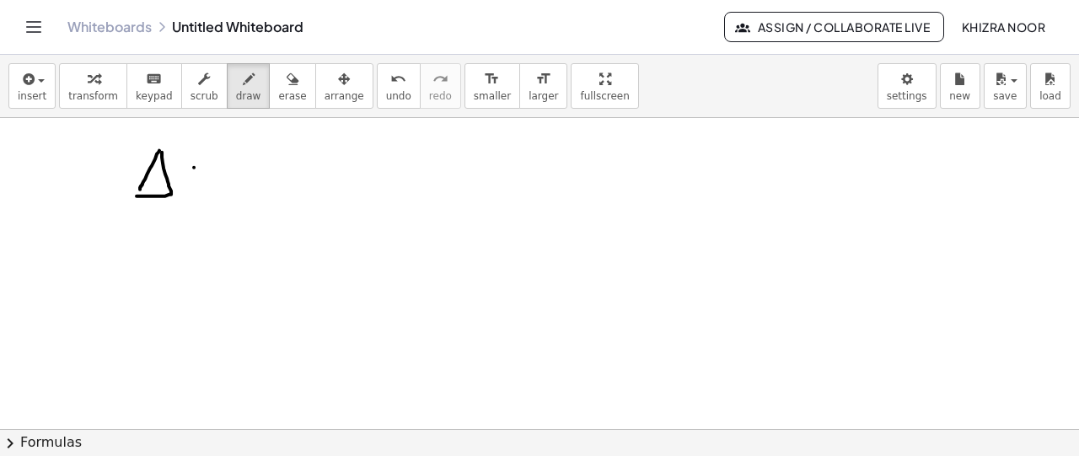
drag, startPoint x: 194, startPoint y: 166, endPoint x: 194, endPoint y: 185, distance: 18.6
drag, startPoint x: 186, startPoint y: 174, endPoint x: 202, endPoint y: 174, distance: 16.9
drag, startPoint x: 239, startPoint y: 152, endPoint x: 224, endPoint y: 181, distance: 33.2
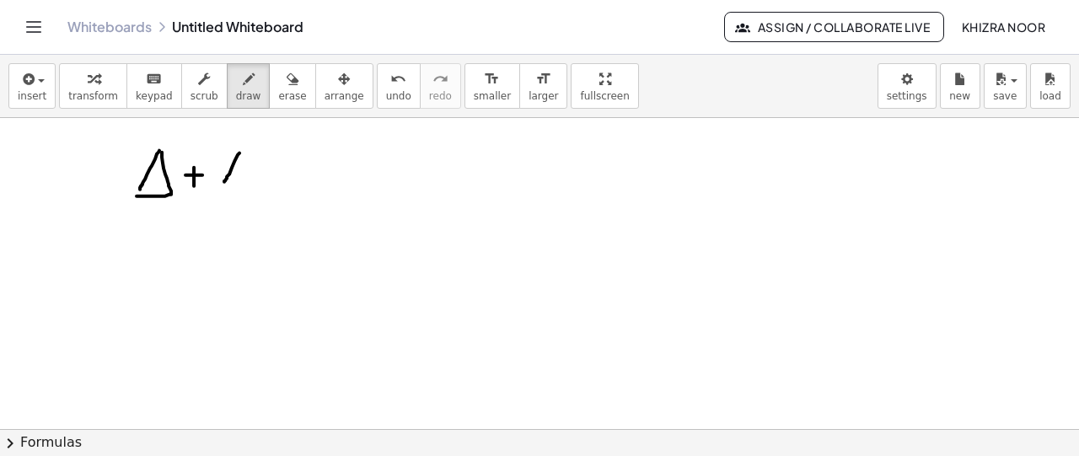
drag, startPoint x: 238, startPoint y: 154, endPoint x: 221, endPoint y: 181, distance: 31.8
drag, startPoint x: 285, startPoint y: 168, endPoint x: 285, endPoint y: 187, distance: 19.4
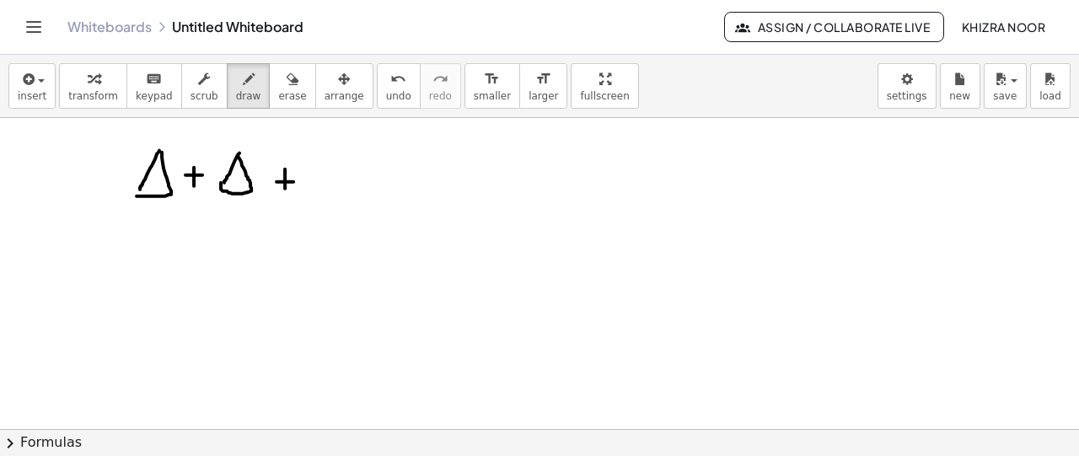
drag, startPoint x: 277, startPoint y: 180, endPoint x: 293, endPoint y: 180, distance: 16.9
drag, startPoint x: 335, startPoint y: 151, endPoint x: 322, endPoint y: 183, distance: 34.5
drag, startPoint x: 336, startPoint y: 150, endPoint x: 320, endPoint y: 183, distance: 36.2
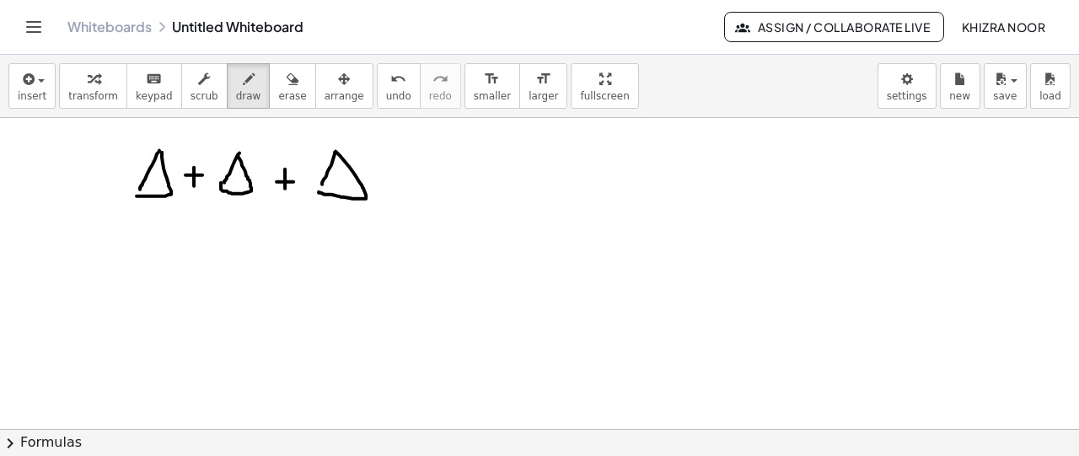
drag, startPoint x: 395, startPoint y: 168, endPoint x: 396, endPoint y: 191, distance: 22.8
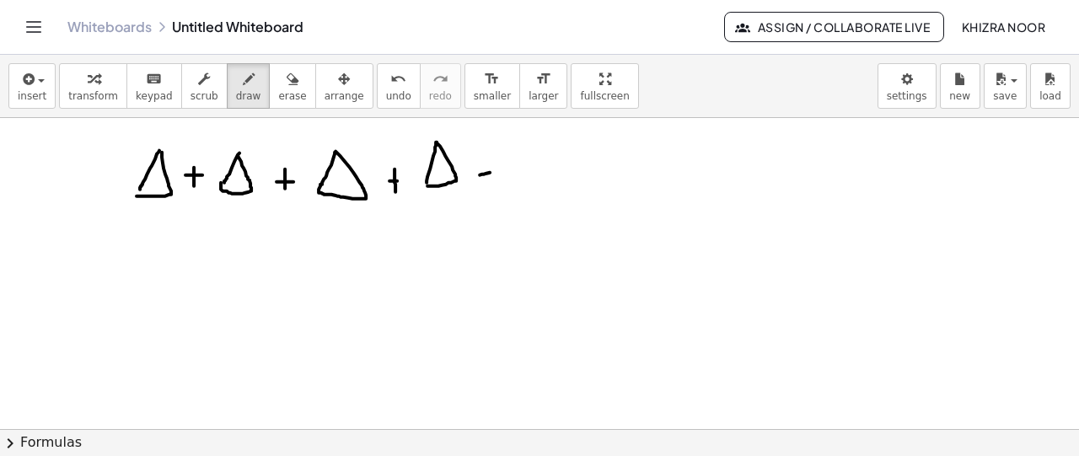
drag, startPoint x: 480, startPoint y: 174, endPoint x: 494, endPoint y: 171, distance: 14.6
drag, startPoint x: 481, startPoint y: 181, endPoint x: 494, endPoint y: 181, distance: 13.5
drag, startPoint x: 521, startPoint y: 159, endPoint x: 532, endPoint y: 196, distance: 38.7
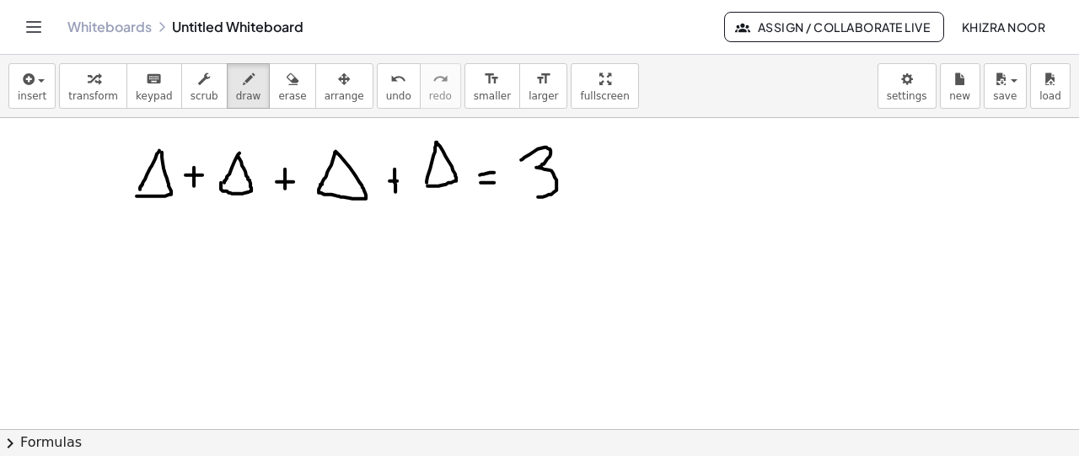
drag, startPoint x: 584, startPoint y: 153, endPoint x: 572, endPoint y: 191, distance: 39.7
drag, startPoint x: 266, startPoint y: 244, endPoint x: 263, endPoint y: 302, distance: 58.3
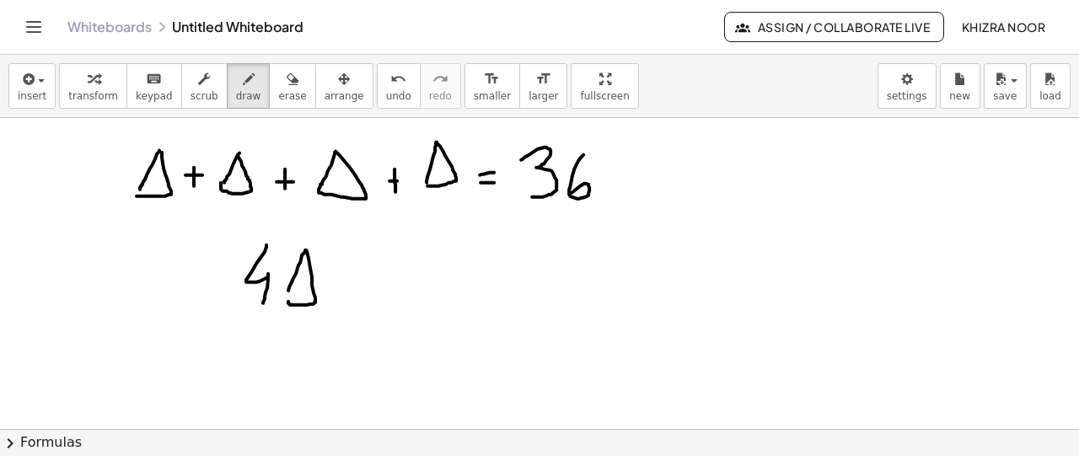
drag, startPoint x: 361, startPoint y: 293, endPoint x: 401, endPoint y: 293, distance: 39.6
drag, startPoint x: 369, startPoint y: 306, endPoint x: 410, endPoint y: 304, distance: 40.5
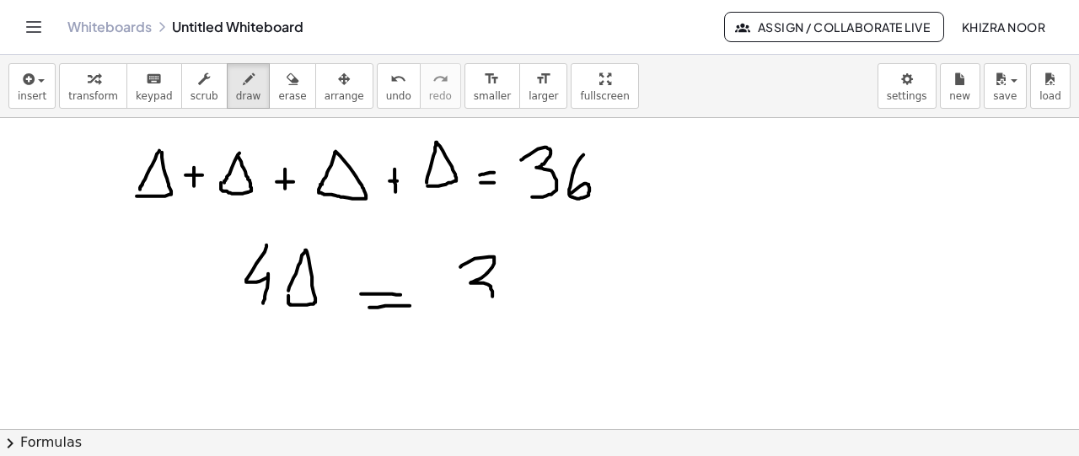
drag, startPoint x: 460, startPoint y: 266, endPoint x: 464, endPoint y: 306, distance: 40.6
drag, startPoint x: 525, startPoint y: 254, endPoint x: 511, endPoint y: 296, distance: 44.5
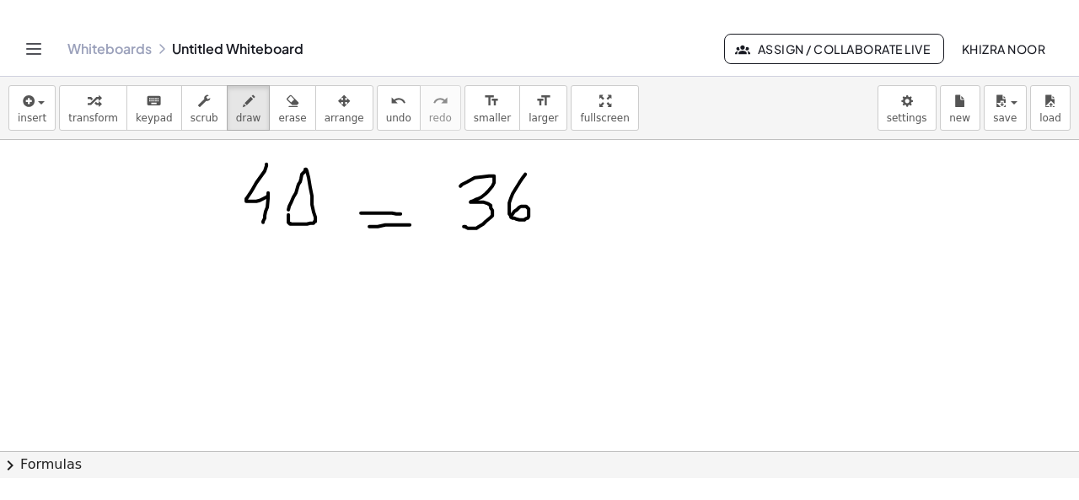
scroll to position [1246, 0]
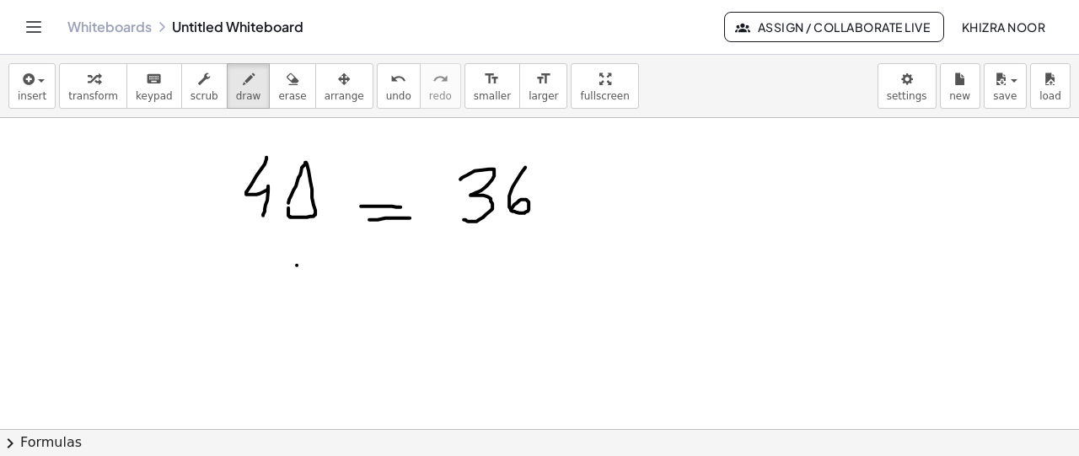
drag, startPoint x: 297, startPoint y: 264, endPoint x: 277, endPoint y: 299, distance: 40.8
drag, startPoint x: 300, startPoint y: 262, endPoint x: 273, endPoint y: 306, distance: 51.5
drag, startPoint x: 383, startPoint y: 277, endPoint x: 411, endPoint y: 277, distance: 27.8
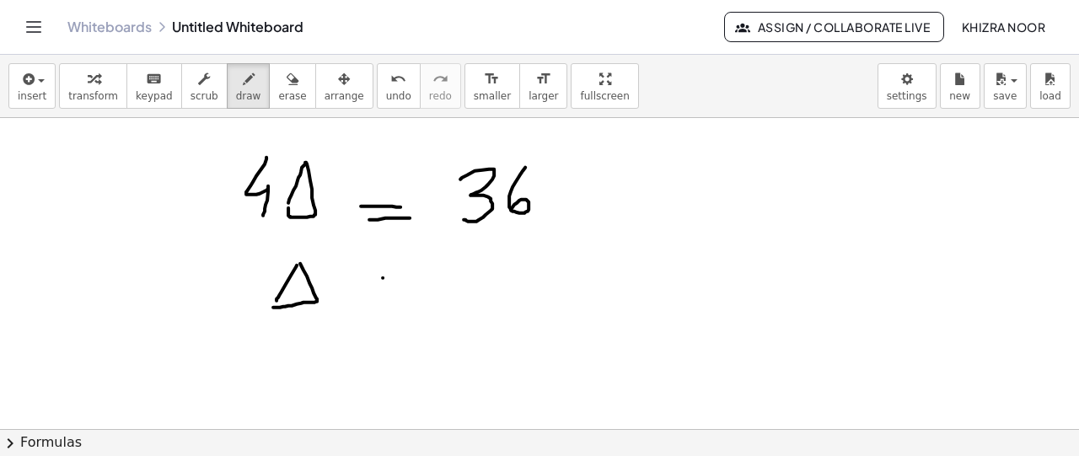
drag, startPoint x: 389, startPoint y: 287, endPoint x: 439, endPoint y: 293, distance: 50.1
drag, startPoint x: 506, startPoint y: 252, endPoint x: 509, endPoint y: 293, distance: 41.5
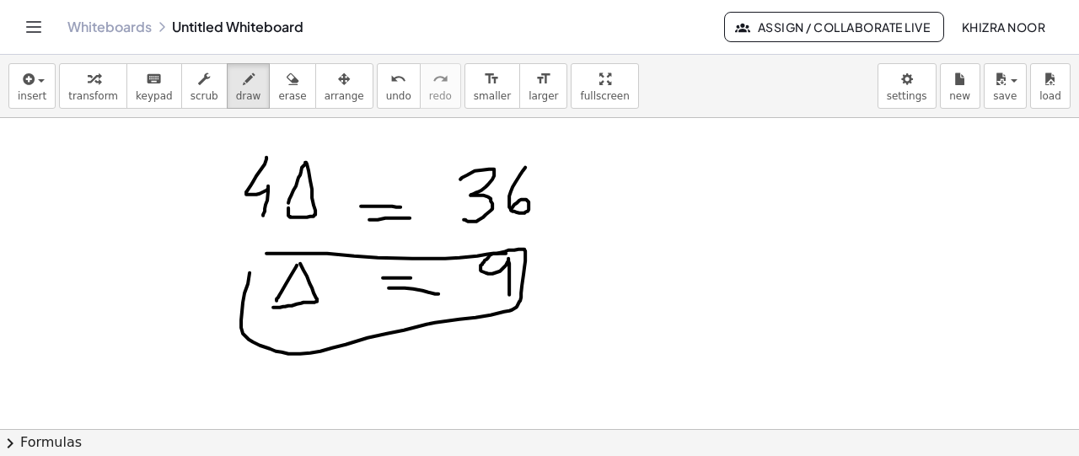
drag, startPoint x: 266, startPoint y: 252, endPoint x: 254, endPoint y: 251, distance: 12.7
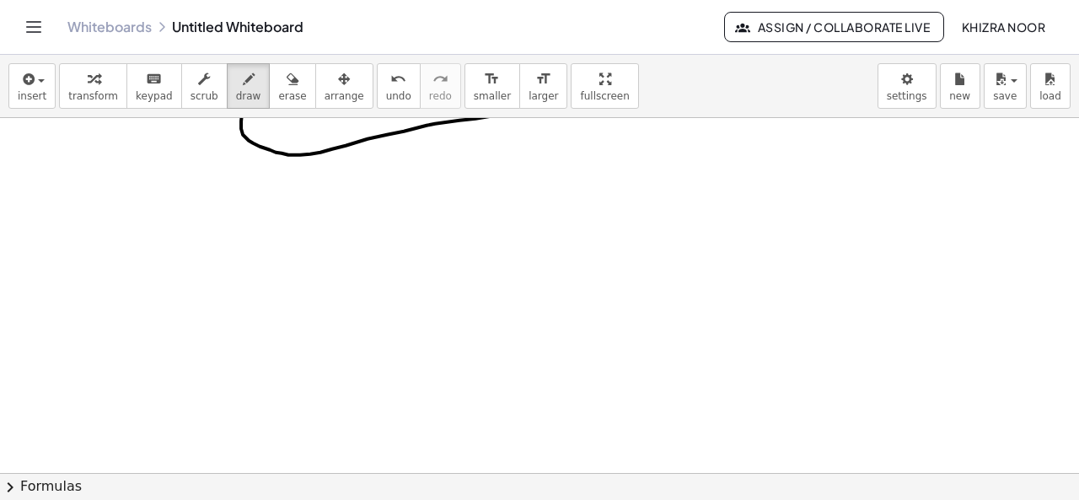
scroll to position [1471, 0]
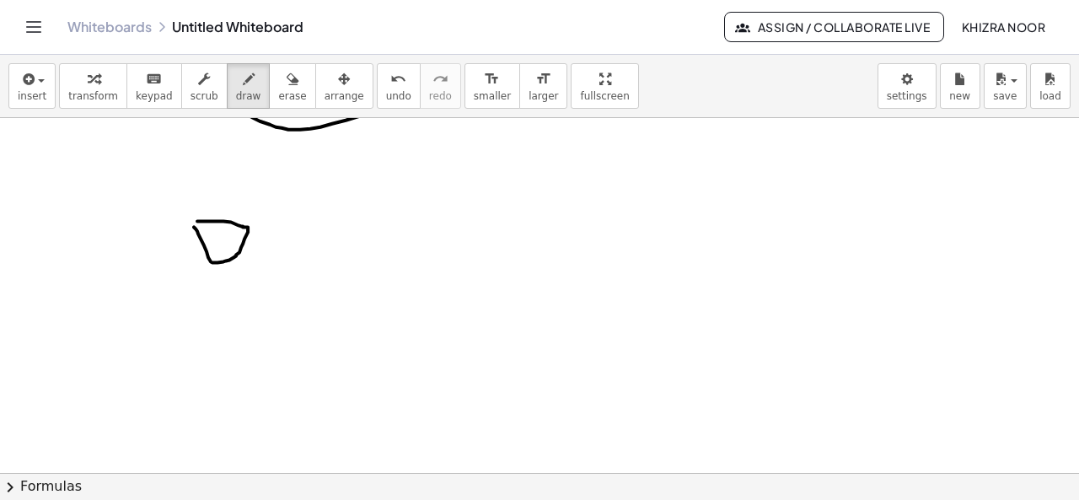
drag, startPoint x: 260, startPoint y: 226, endPoint x: 260, endPoint y: 239, distance: 13.5
drag, startPoint x: 250, startPoint y: 237, endPoint x: 264, endPoint y: 235, distance: 14.4
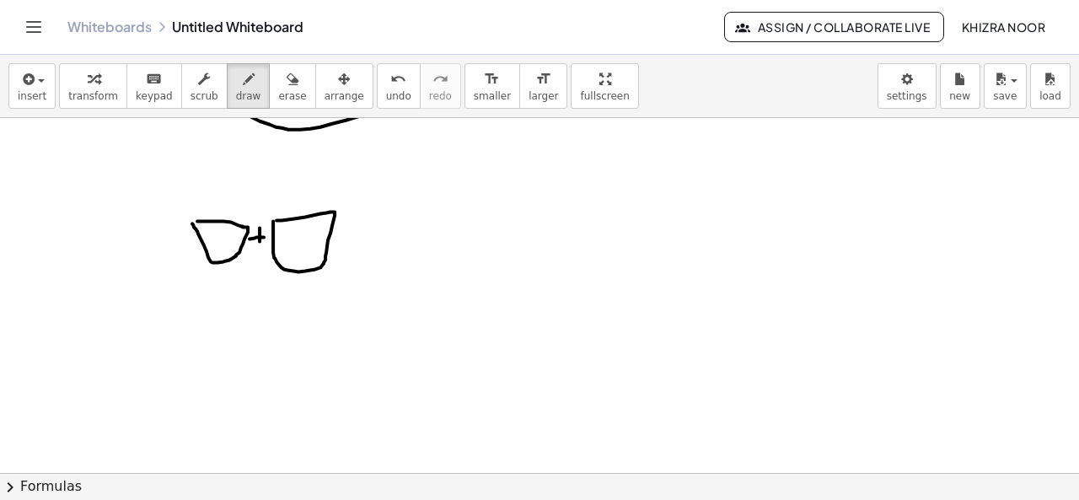
drag, startPoint x: 352, startPoint y: 234, endPoint x: 380, endPoint y: 232, distance: 28.7
drag, startPoint x: 371, startPoint y: 220, endPoint x: 368, endPoint y: 245, distance: 25.5
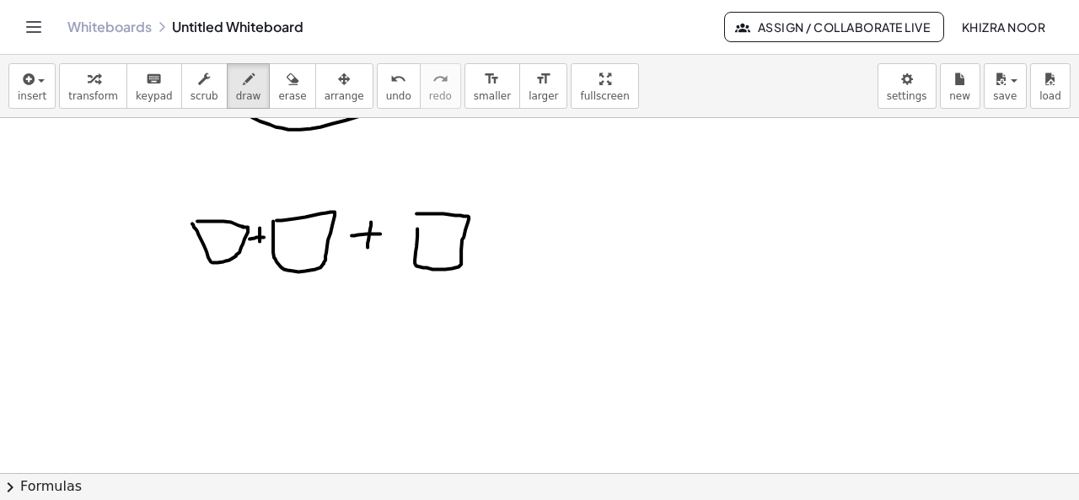
drag, startPoint x: 517, startPoint y: 247, endPoint x: 528, endPoint y: 247, distance: 11.0
drag, startPoint x: 515, startPoint y: 255, endPoint x: 536, endPoint y: 255, distance: 21.1
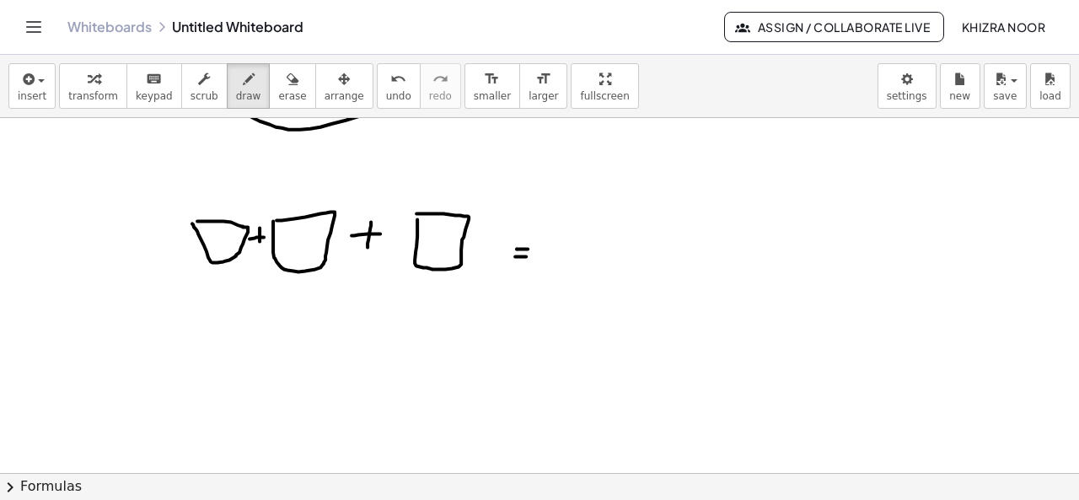
drag, startPoint x: 607, startPoint y: 204, endPoint x: 630, endPoint y: 239, distance: 41.4
drag, startPoint x: 608, startPoint y: 202, endPoint x: 632, endPoint y: 242, distance: 47.3
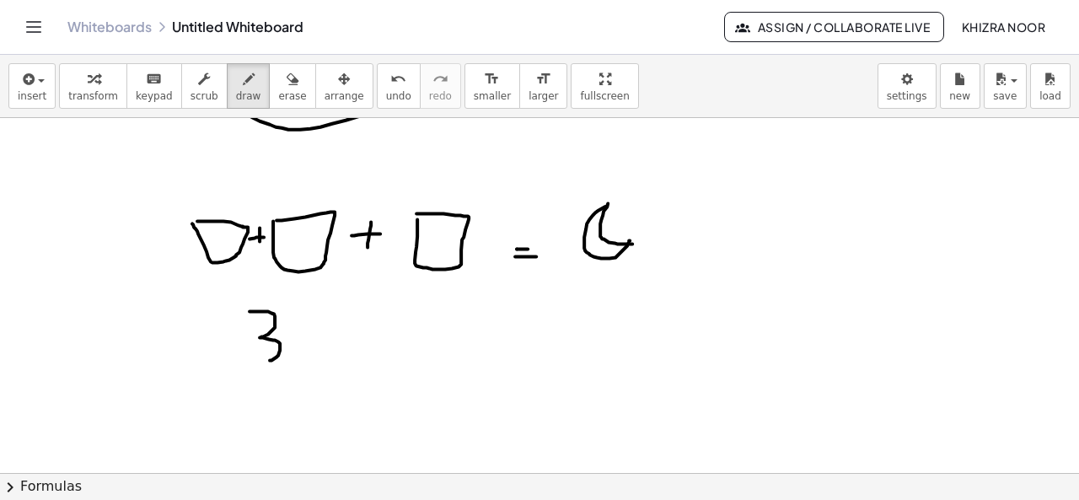
drag, startPoint x: 250, startPoint y: 309, endPoint x: 256, endPoint y: 359, distance: 50.1
drag, startPoint x: 303, startPoint y: 308, endPoint x: 292, endPoint y: 309, distance: 11.1
drag, startPoint x: 390, startPoint y: 332, endPoint x: 430, endPoint y: 331, distance: 39.6
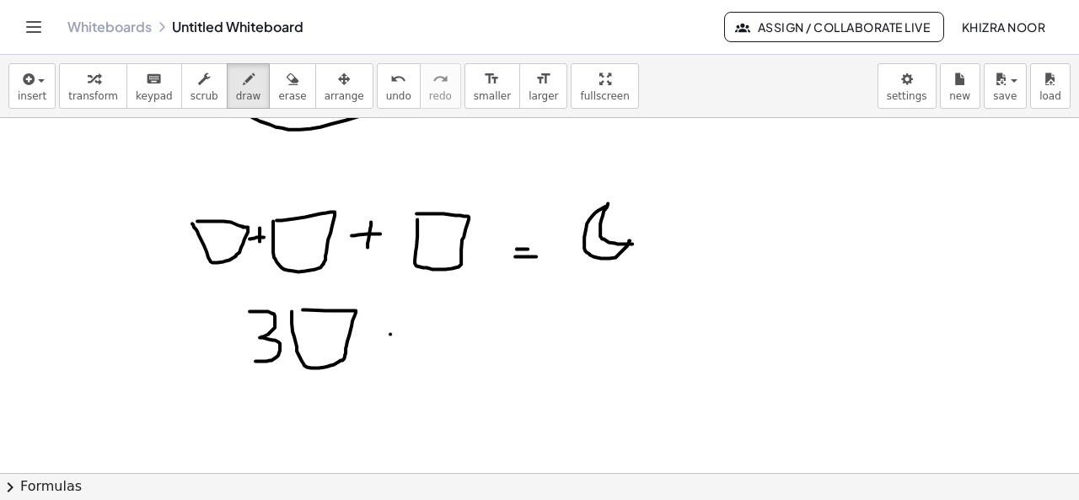
drag, startPoint x: 395, startPoint y: 353, endPoint x: 449, endPoint y: 348, distance: 54.1
drag, startPoint x: 531, startPoint y: 299, endPoint x: 504, endPoint y: 362, distance: 68.0
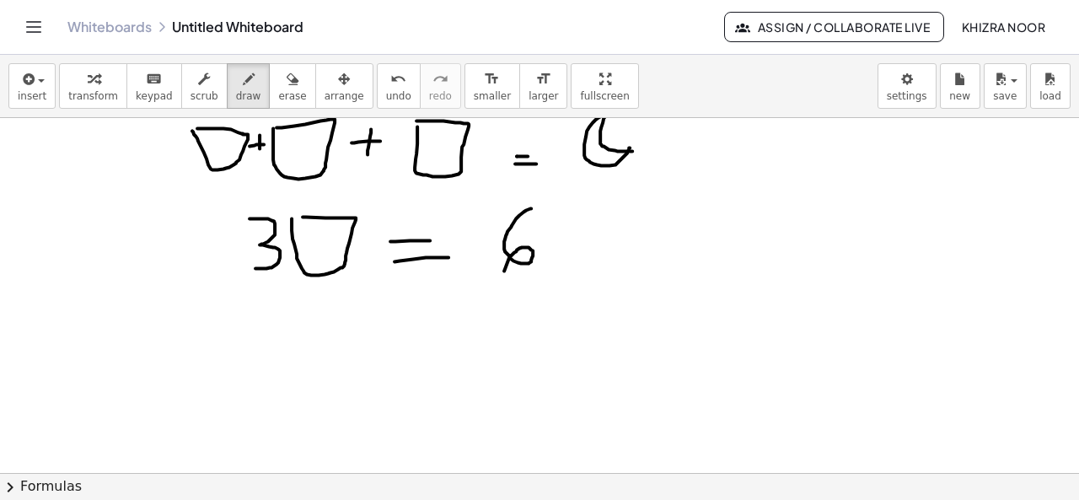
scroll to position [1585, 0]
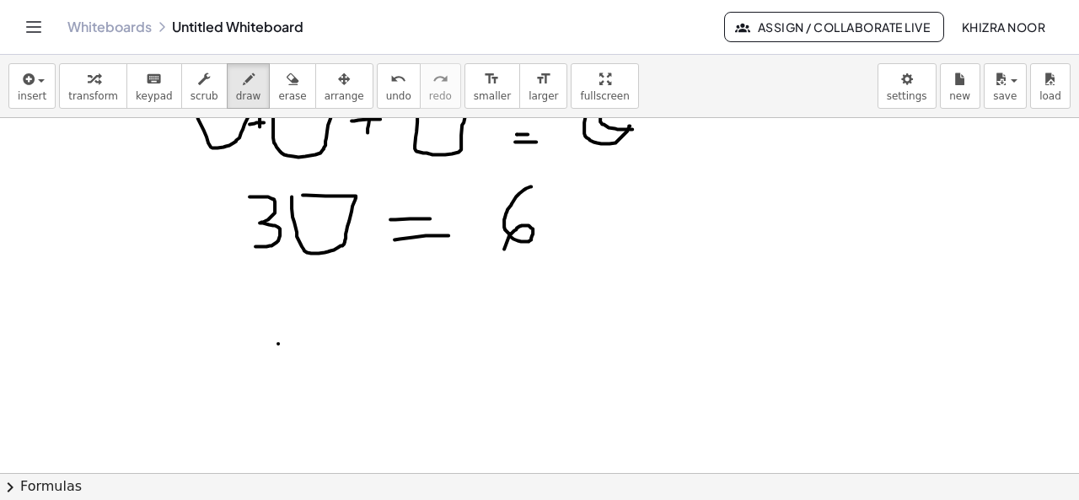
drag, startPoint x: 250, startPoint y: 263, endPoint x: 286, endPoint y: 263, distance: 36.3
drag, startPoint x: 267, startPoint y: 281, endPoint x: 270, endPoint y: 321, distance: 40.6
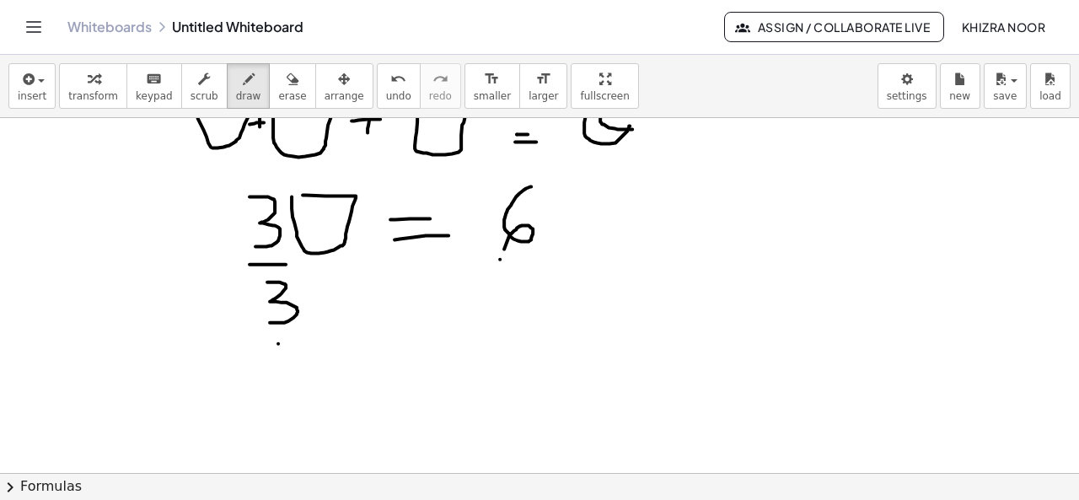
drag, startPoint x: 500, startPoint y: 258, endPoint x: 554, endPoint y: 253, distance: 54.2
drag, startPoint x: 520, startPoint y: 282, endPoint x: 522, endPoint y: 326, distance: 44.7
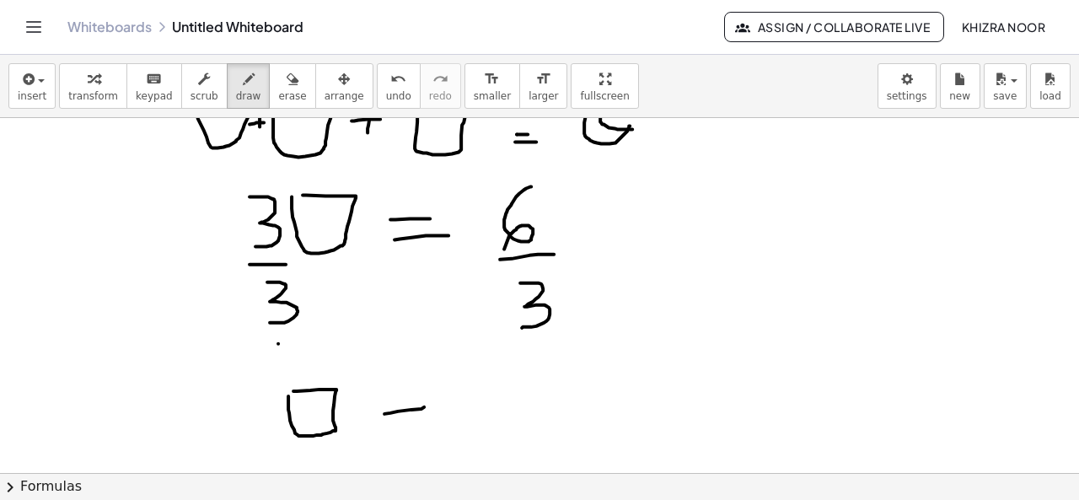
drag, startPoint x: 385, startPoint y: 412, endPoint x: 427, endPoint y: 406, distance: 42.7
drag, startPoint x: 388, startPoint y: 428, endPoint x: 422, endPoint y: 428, distance: 34.6
drag, startPoint x: 504, startPoint y: 390, endPoint x: 536, endPoint y: 412, distance: 39.3
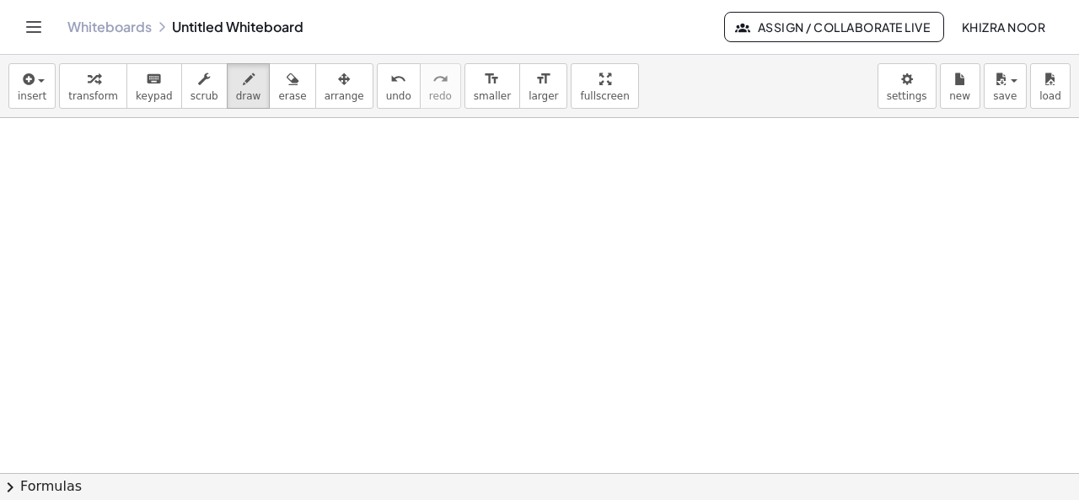
scroll to position [2005, 0]
drag, startPoint x: 324, startPoint y: 173, endPoint x: 321, endPoint y: 197, distance: 24.6
drag, startPoint x: 322, startPoint y: 181, endPoint x: 320, endPoint y: 198, distance: 17.1
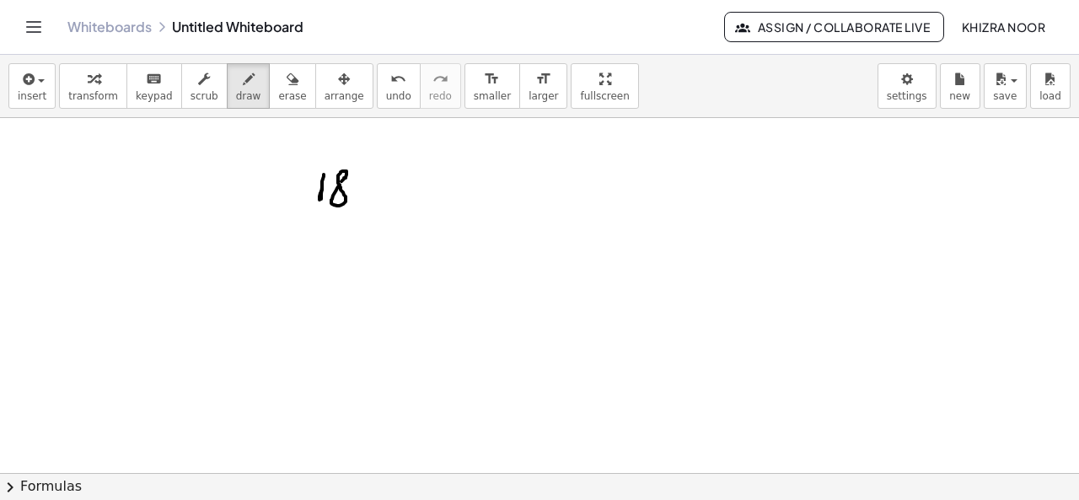
drag, startPoint x: 325, startPoint y: 216, endPoint x: 288, endPoint y: 249, distance: 49.0
drag, startPoint x: 330, startPoint y: 216, endPoint x: 368, endPoint y: 240, distance: 45.1
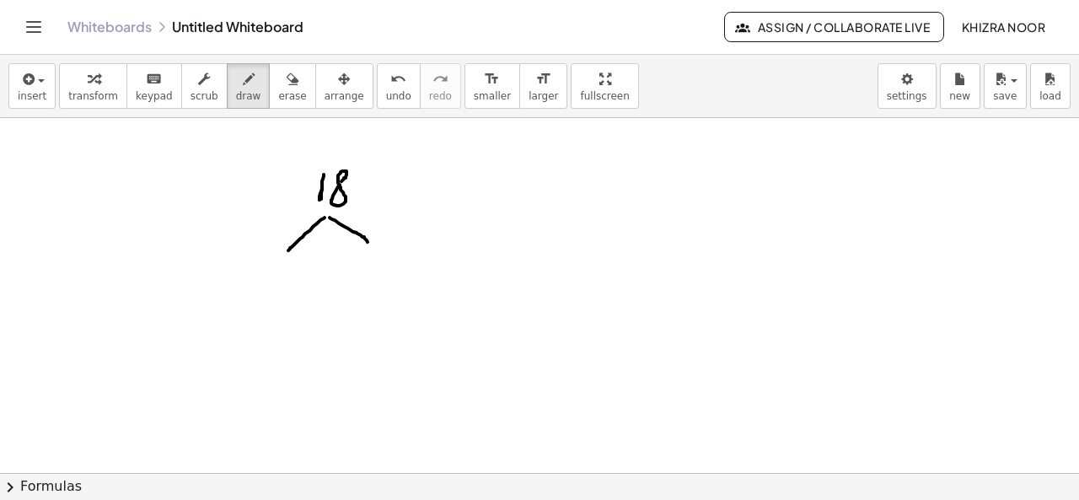
drag, startPoint x: 274, startPoint y: 262, endPoint x: 302, endPoint y: 282, distance: 33.9
drag, startPoint x: 361, startPoint y: 264, endPoint x: 374, endPoint y: 299, distance: 37.9
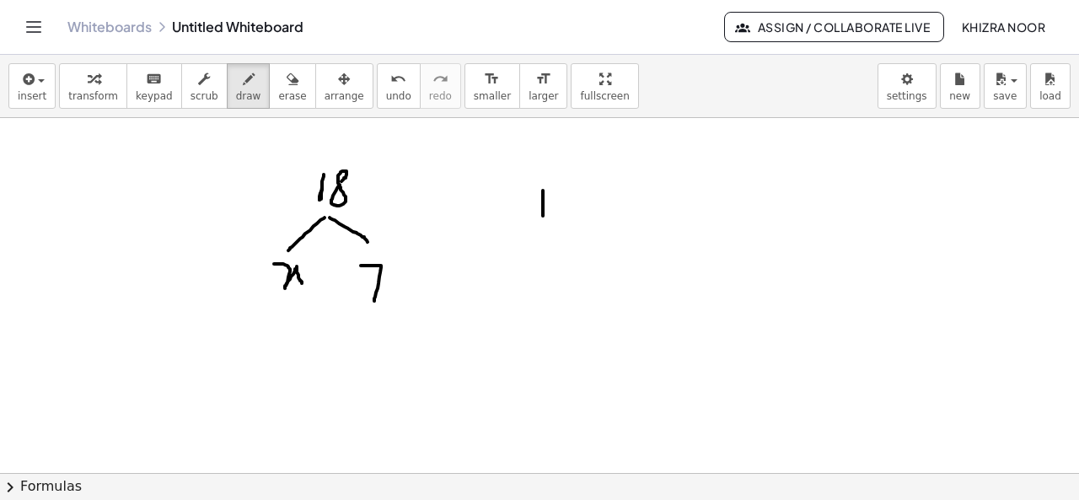
drag, startPoint x: 543, startPoint y: 189, endPoint x: 543, endPoint y: 217, distance: 27.8
drag, startPoint x: 590, startPoint y: 198, endPoint x: 607, endPoint y: 196, distance: 17.1
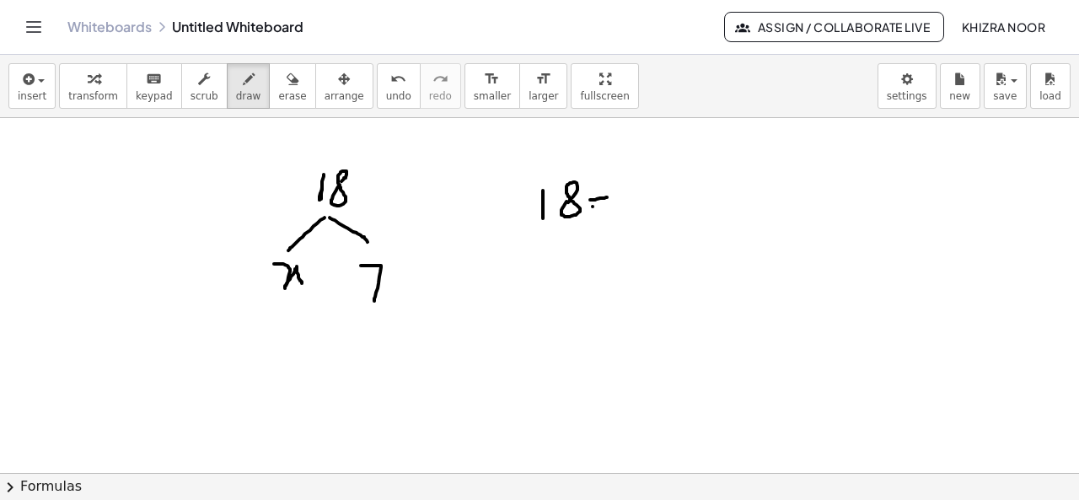
drag, startPoint x: 593, startPoint y: 205, endPoint x: 608, endPoint y: 207, distance: 15.3
drag, startPoint x: 637, startPoint y: 191, endPoint x: 665, endPoint y: 213, distance: 35.4
drag, startPoint x: 681, startPoint y: 191, endPoint x: 685, endPoint y: 203, distance: 12.3
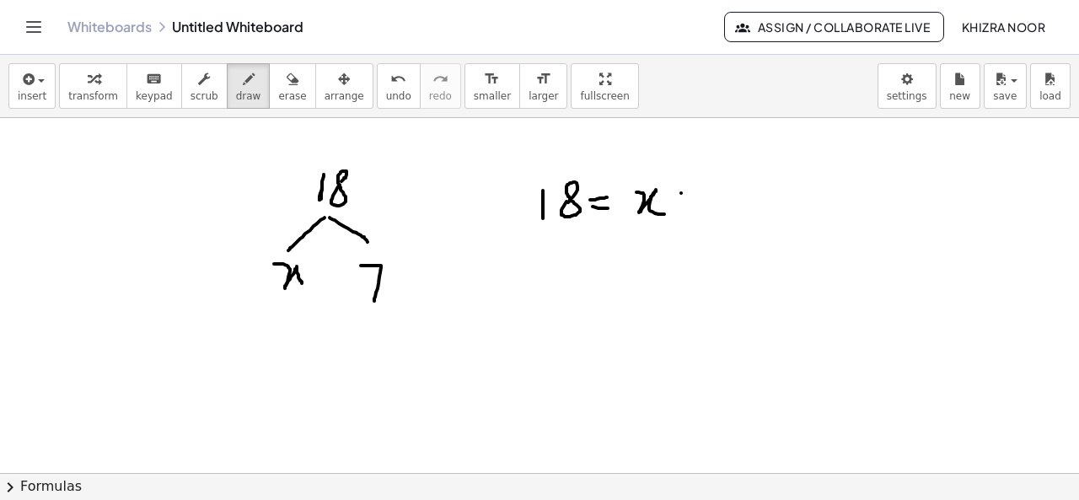
drag, startPoint x: 675, startPoint y: 199, endPoint x: 693, endPoint y: 198, distance: 17.7
drag, startPoint x: 715, startPoint y: 180, endPoint x: 732, endPoint y: 220, distance: 43.9
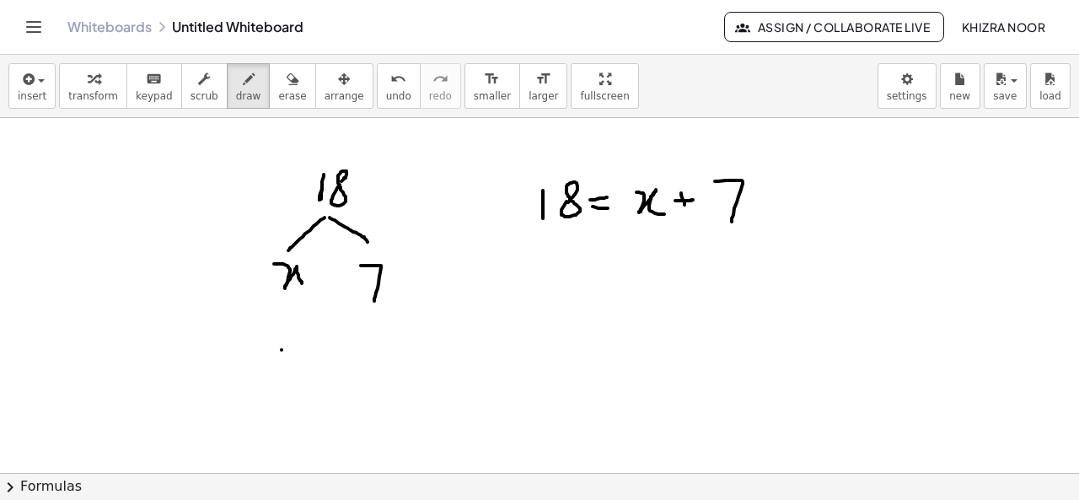
drag, startPoint x: 282, startPoint y: 348, endPoint x: 277, endPoint y: 377, distance: 29.1
drag, startPoint x: 300, startPoint y: 349, endPoint x: 293, endPoint y: 374, distance: 26.2
drag, startPoint x: 273, startPoint y: 399, endPoint x: 250, endPoint y: 424, distance: 34.6
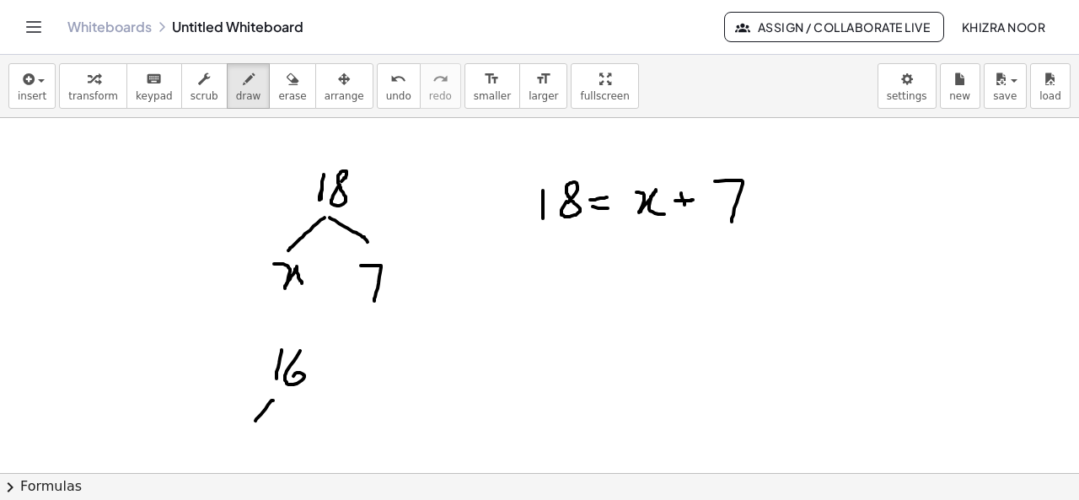
drag, startPoint x: 278, startPoint y: 404, endPoint x: 310, endPoint y: 423, distance: 37.5
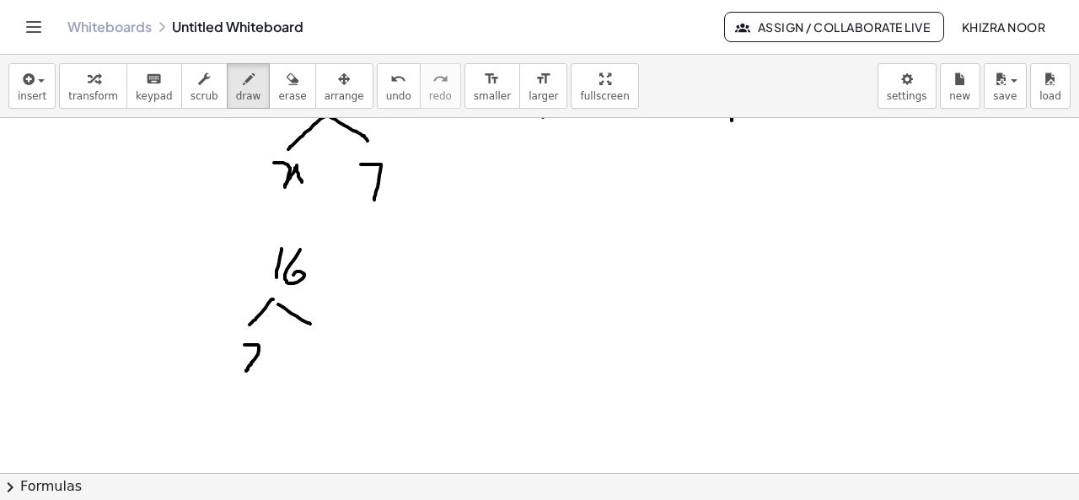
drag, startPoint x: 245, startPoint y: 343, endPoint x: 246, endPoint y: 369, distance: 26.2
drag, startPoint x: 266, startPoint y: 73, endPoint x: 266, endPoint y: 377, distance: 303.6
click at [266, 377] on div "insert select one: Math Expression Function Text Youtube Video Graphing Geometr…" at bounding box center [539, 277] width 1079 height 445
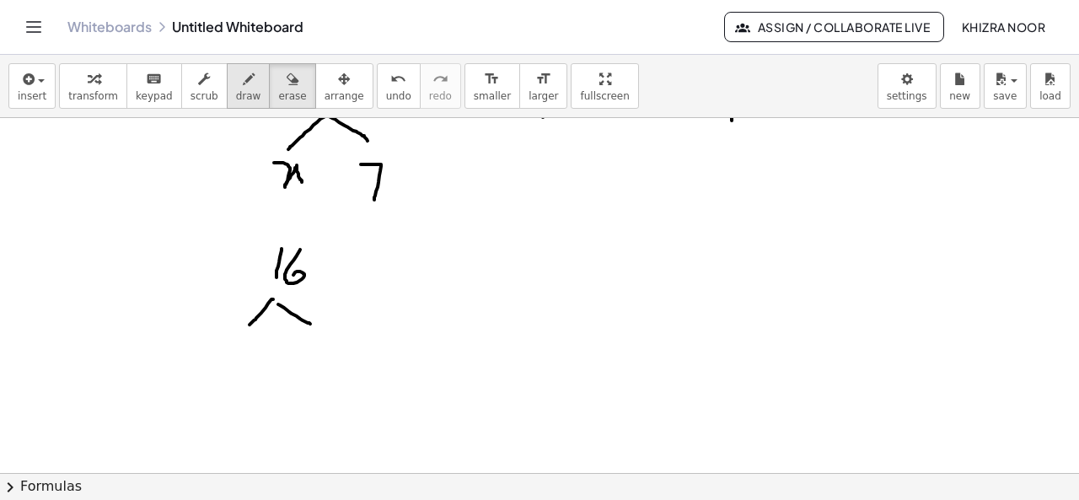
click at [236, 92] on span "draw" at bounding box center [248, 96] width 25 height 12
drag, startPoint x: 236, startPoint y: 343, endPoint x: 236, endPoint y: 389, distance: 45.5
drag, startPoint x: 314, startPoint y: 343, endPoint x: 314, endPoint y: 390, distance: 46.4
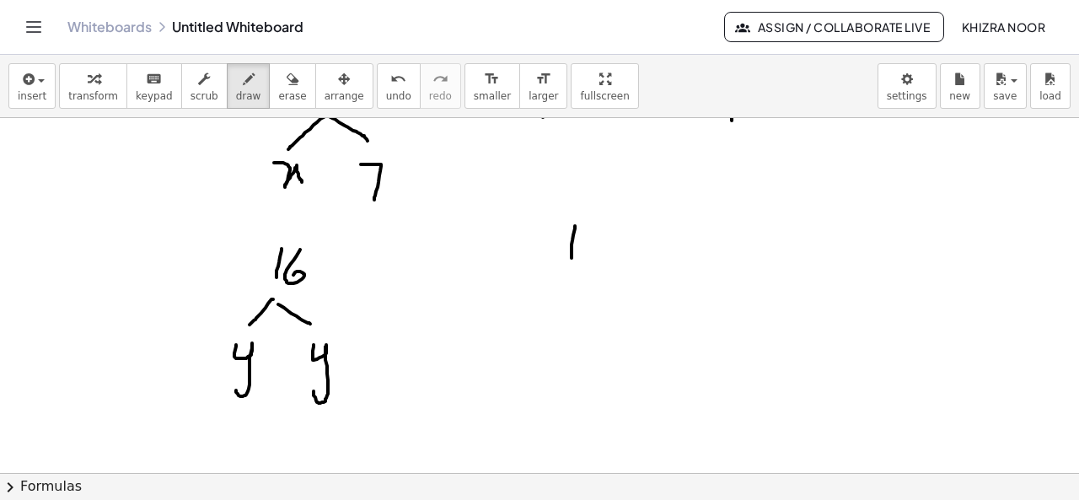
drag, startPoint x: 575, startPoint y: 224, endPoint x: 571, endPoint y: 261, distance: 37.3
drag, startPoint x: 605, startPoint y: 214, endPoint x: 591, endPoint y: 254, distance: 42.1
drag, startPoint x: 631, startPoint y: 242, endPoint x: 657, endPoint y: 242, distance: 26.1
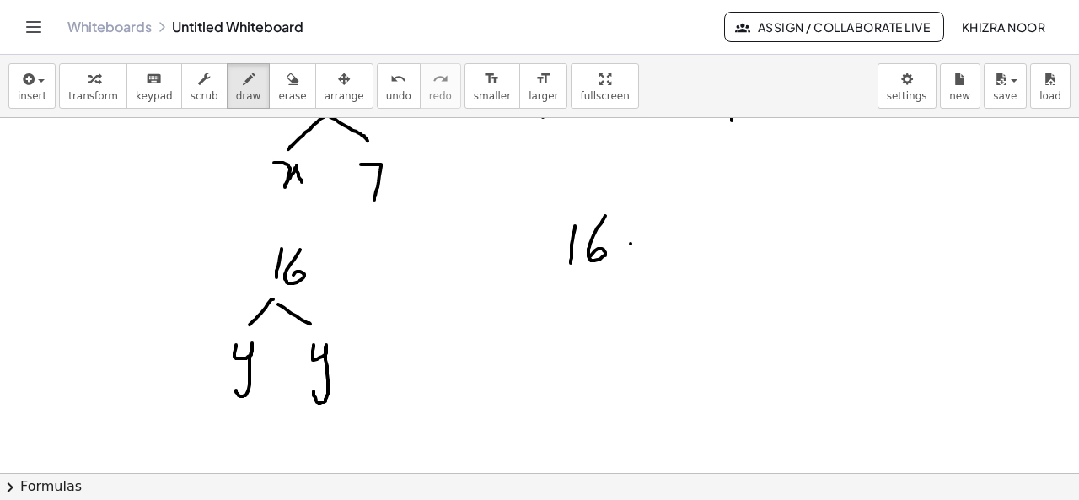
drag, startPoint x: 632, startPoint y: 252, endPoint x: 653, endPoint y: 252, distance: 21.1
drag, startPoint x: 700, startPoint y: 225, endPoint x: 706, endPoint y: 261, distance: 36.7
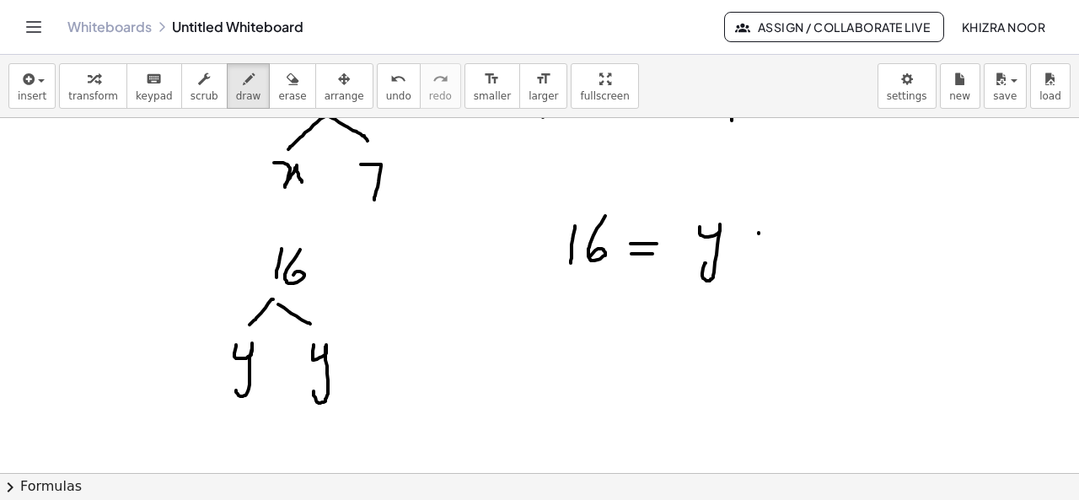
drag, startPoint x: 759, startPoint y: 231, endPoint x: 759, endPoint y: 244, distance: 12.6
drag, startPoint x: 753, startPoint y: 235, endPoint x: 792, endPoint y: 234, distance: 38.8
drag, startPoint x: 798, startPoint y: 220, endPoint x: 805, endPoint y: 258, distance: 38.5
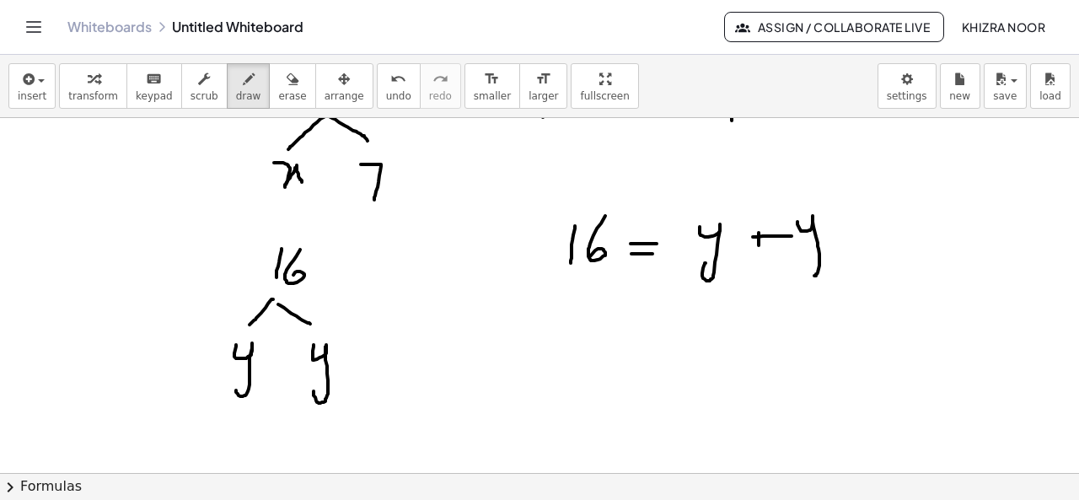
drag, startPoint x: 760, startPoint y: 222, endPoint x: 758, endPoint y: 239, distance: 17.0
drag, startPoint x: 743, startPoint y: 235, endPoint x: 752, endPoint y: 235, distance: 9.3
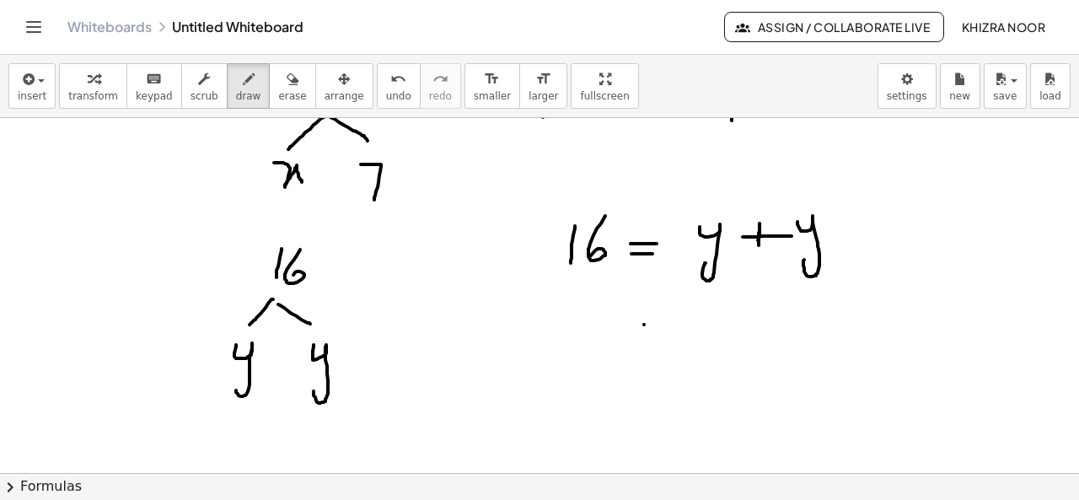
drag, startPoint x: 644, startPoint y: 323, endPoint x: 670, endPoint y: 326, distance: 26.3
drag, startPoint x: 648, startPoint y: 340, endPoint x: 670, endPoint y: 342, distance: 22.0
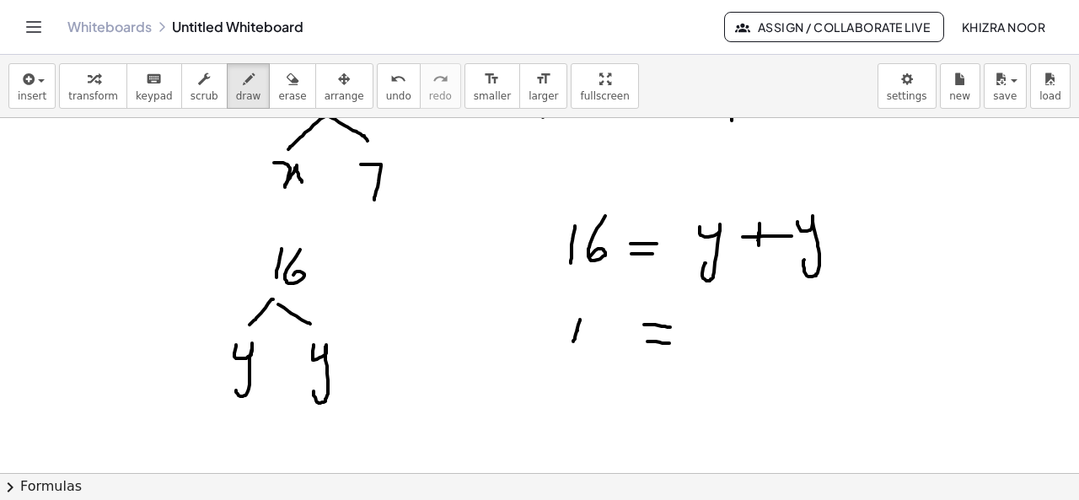
drag, startPoint x: 580, startPoint y: 318, endPoint x: 573, endPoint y: 343, distance: 26.2
drag, startPoint x: 609, startPoint y: 309, endPoint x: 607, endPoint y: 336, distance: 27.0
drag, startPoint x: 743, startPoint y: 310, endPoint x: 769, endPoint y: 347, distance: 45.4
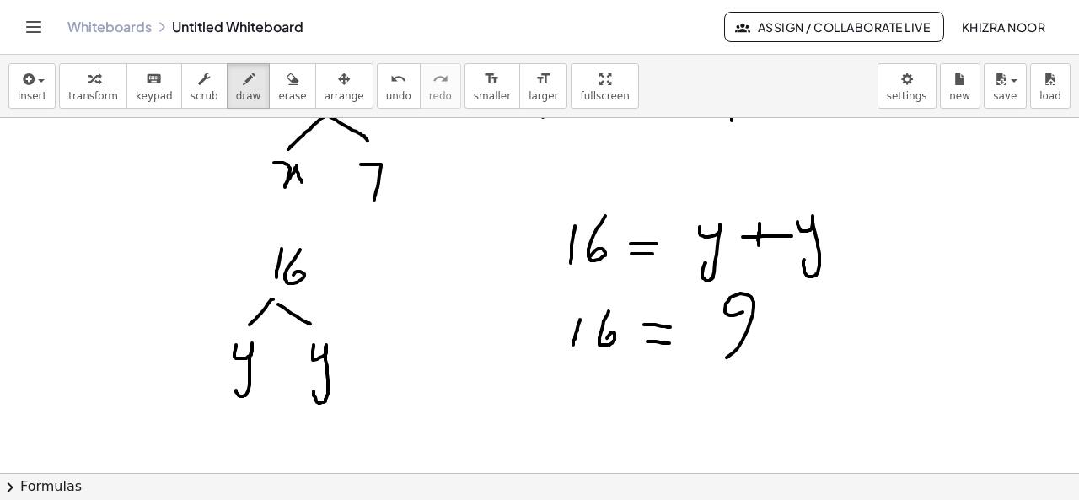
drag, startPoint x: 775, startPoint y: 329, endPoint x: 789, endPoint y: 380, distance: 53.4
drag, startPoint x: 658, startPoint y: 418, endPoint x: 692, endPoint y: 419, distance: 33.7
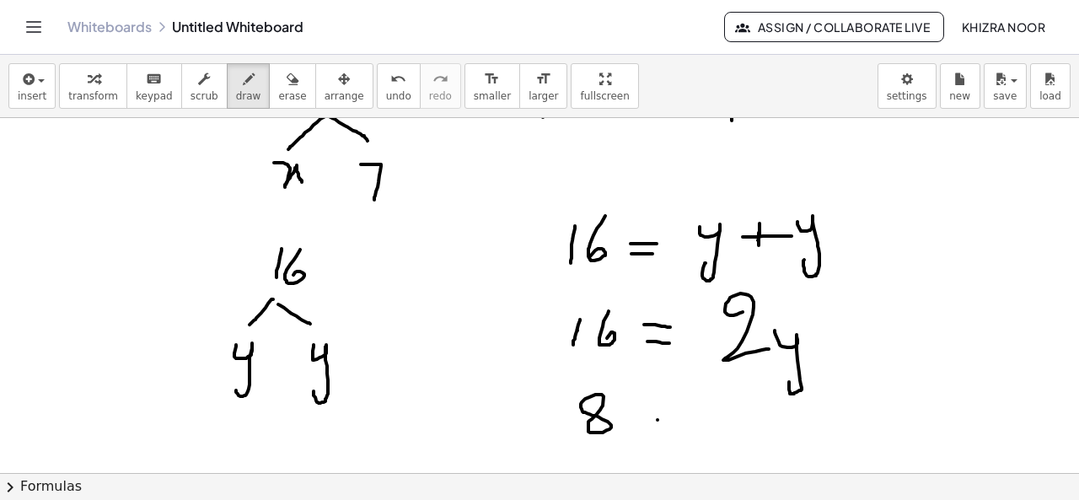
drag, startPoint x: 659, startPoint y: 434, endPoint x: 698, endPoint y: 434, distance: 39.6
drag, startPoint x: 735, startPoint y: 399, endPoint x: 742, endPoint y: 448, distance: 49.5
